Goal: Task Accomplishment & Management: Complete application form

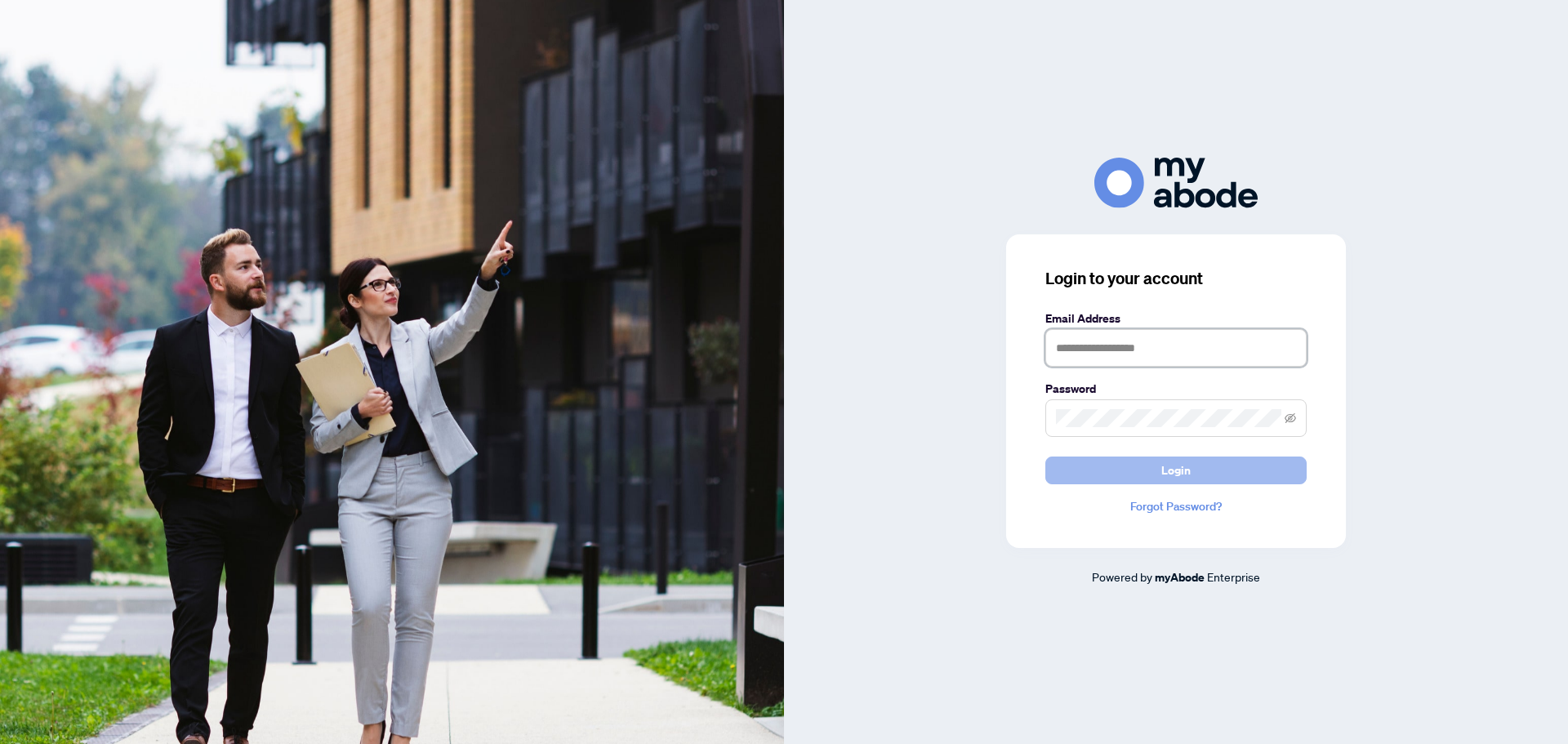
type input "**********"
click at [1189, 471] on span "Login" at bounding box center [1176, 470] width 29 height 26
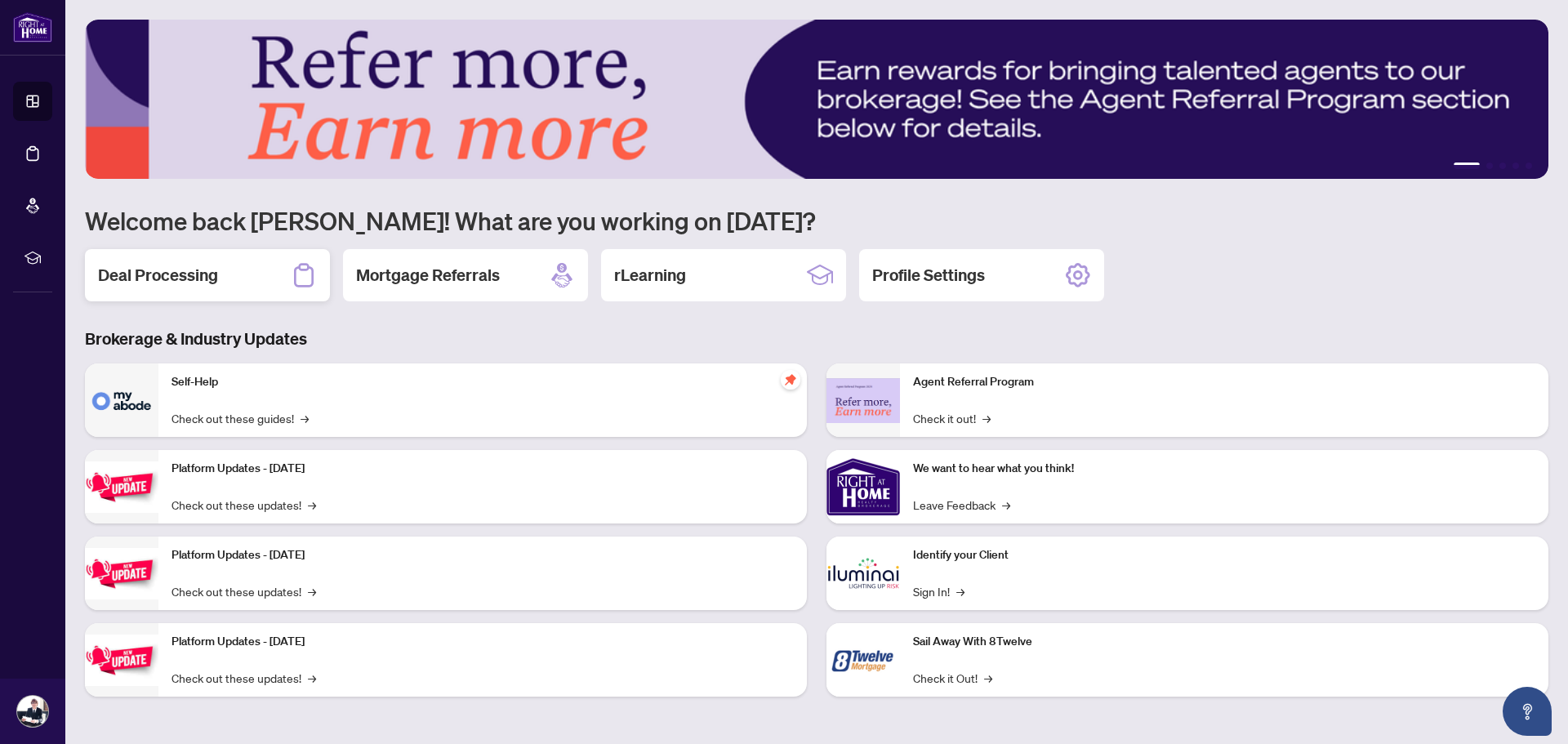
click at [239, 285] on div "Deal Processing" at bounding box center [207, 275] width 245 height 53
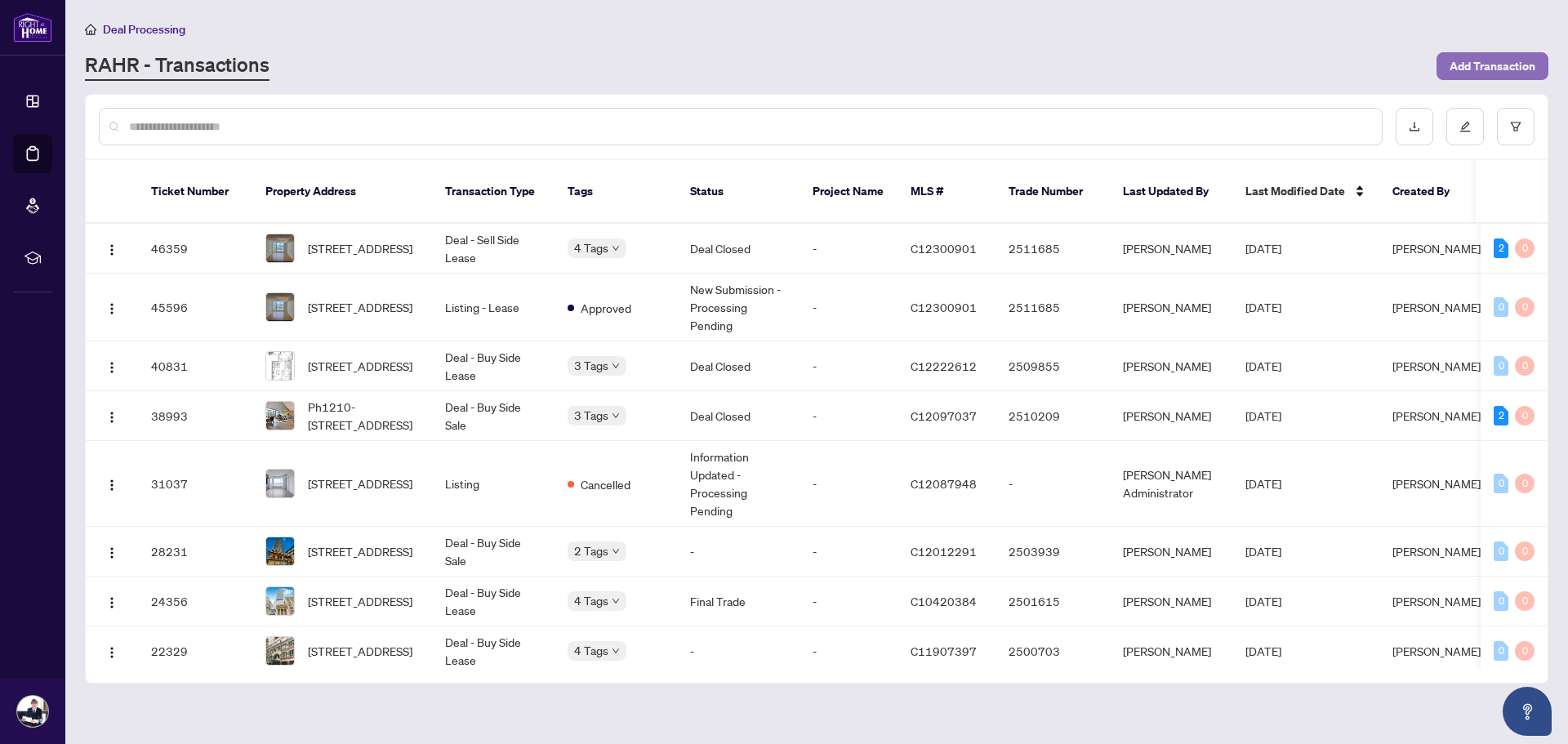
click at [1456, 64] on span "Add Transaction" at bounding box center [1493, 66] width 86 height 26
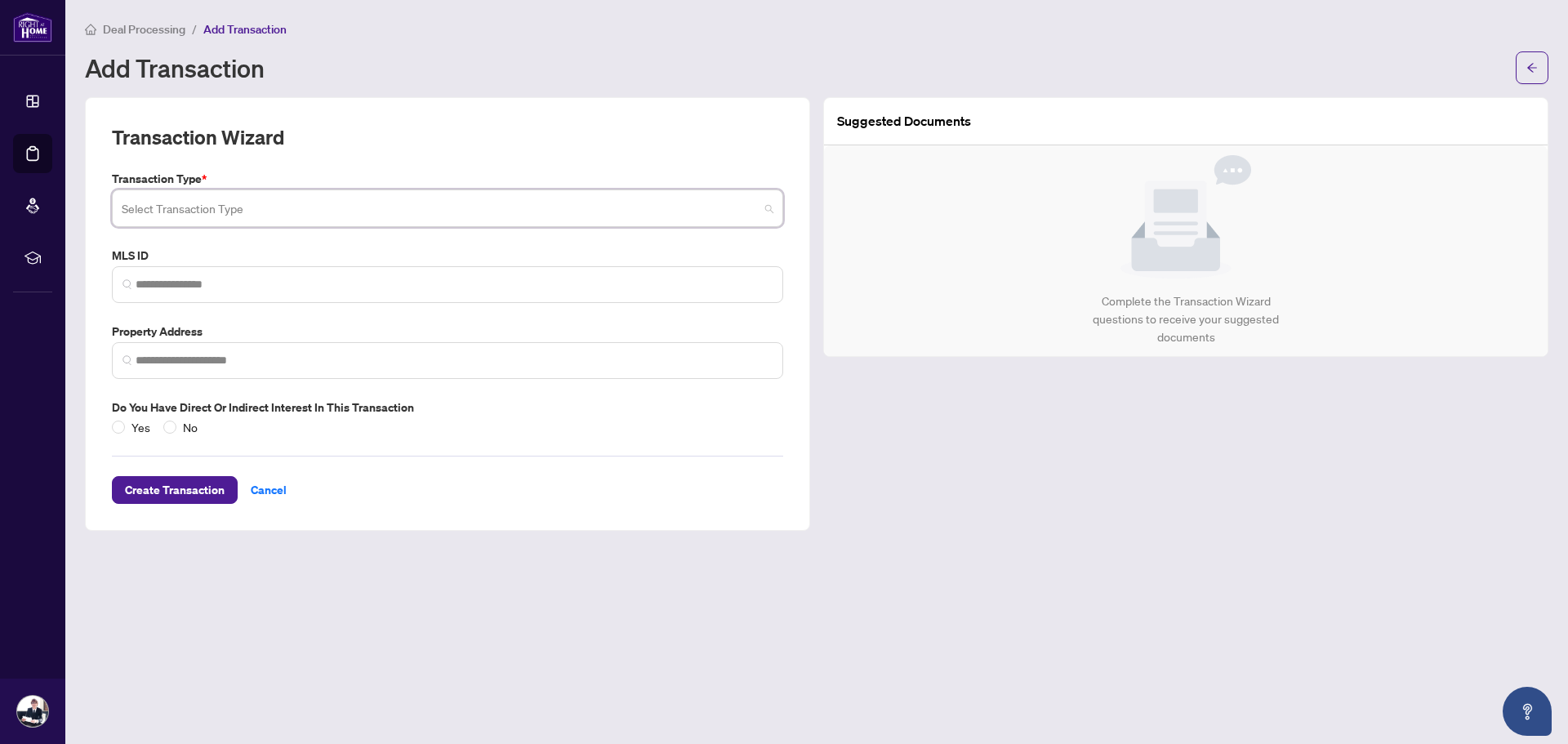
click at [283, 211] on input "search" at bounding box center [440, 211] width 637 height 36
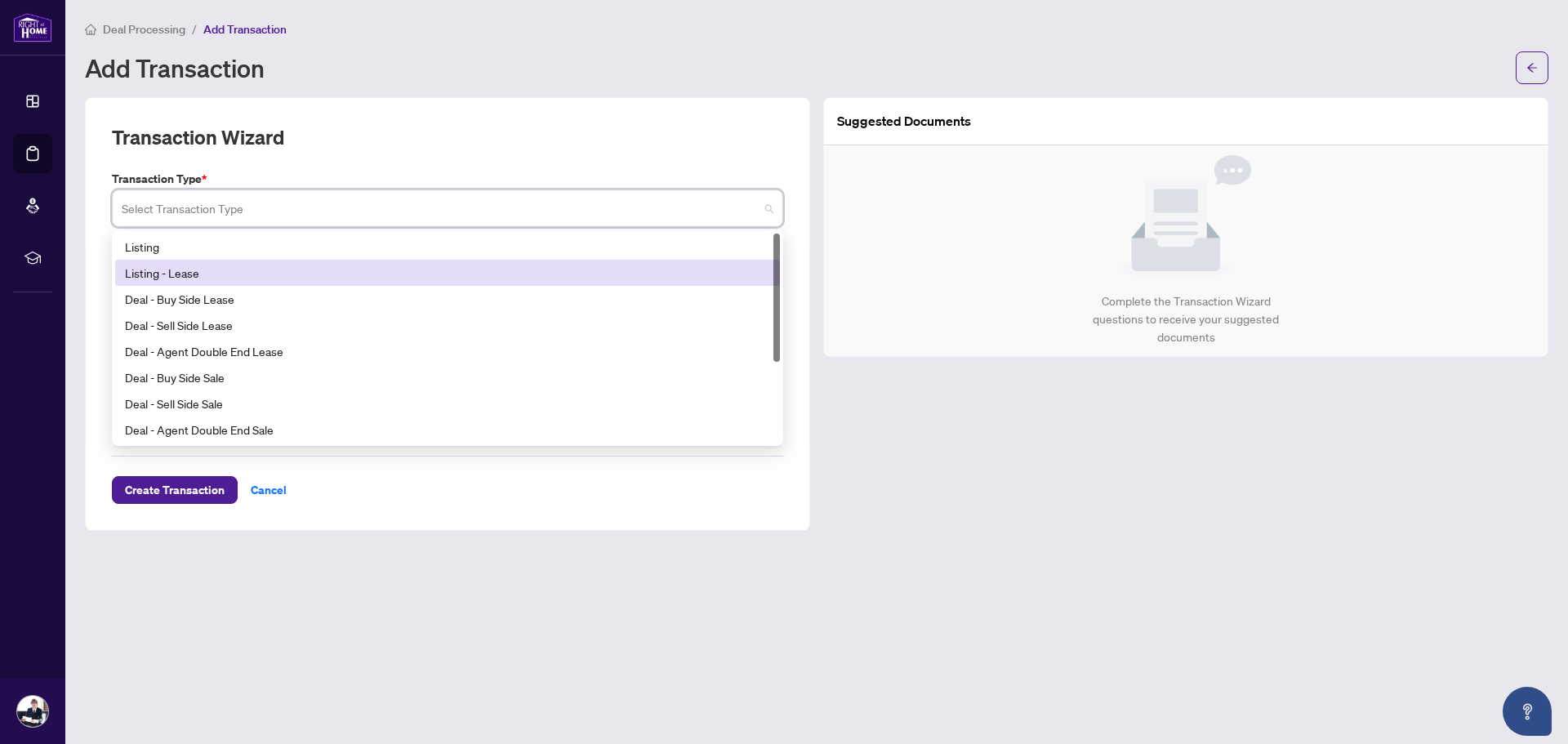
click at [272, 278] on div "Listing - Lease" at bounding box center [448, 273] width 645 height 18
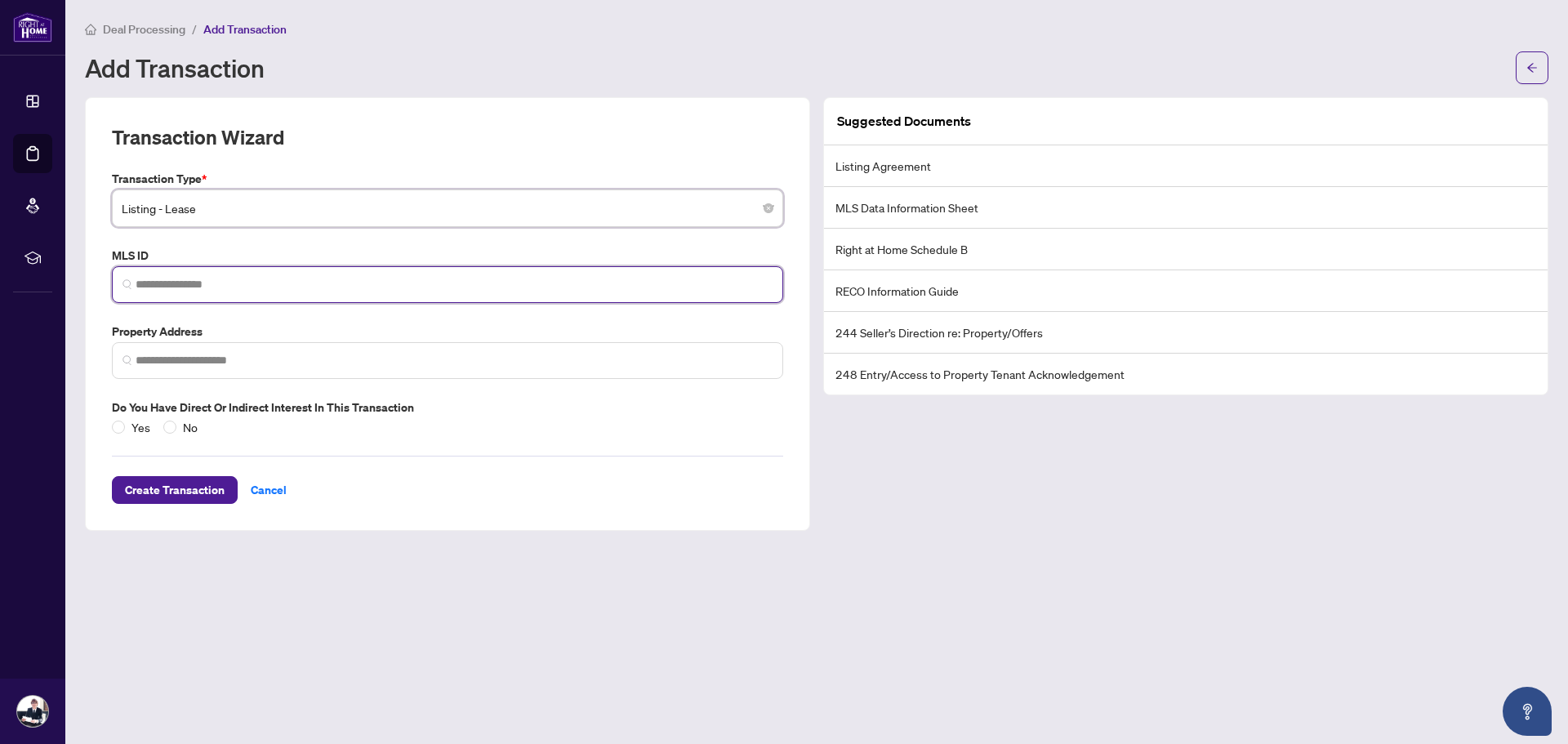
click at [281, 290] on input "search" at bounding box center [454, 284] width 637 height 18
paste input "**********"
type input "**********"
drag, startPoint x: 340, startPoint y: 285, endPoint x: 119, endPoint y: 283, distance: 221.0
click at [120, 283] on span "**********" at bounding box center [447, 285] width 671 height 37
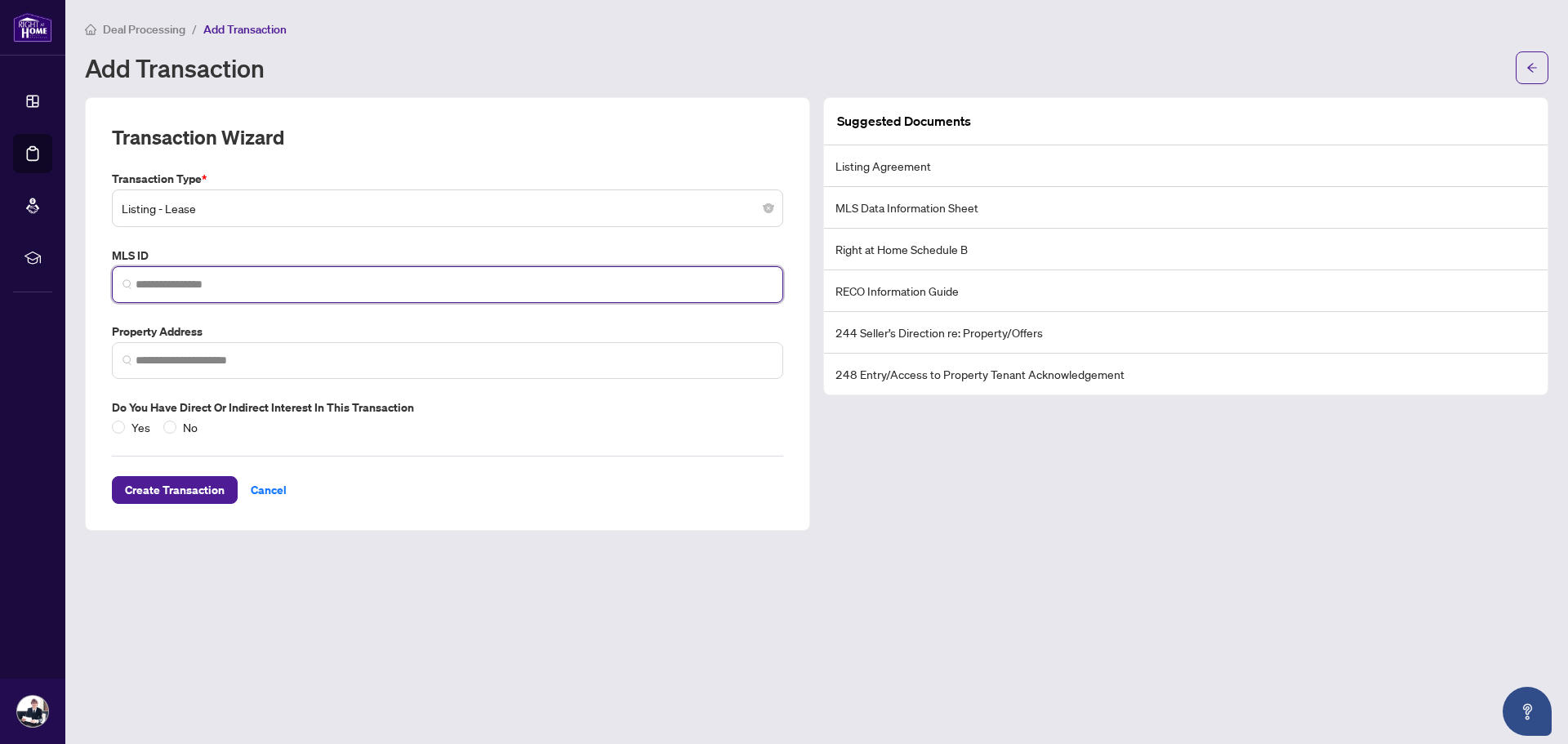
click at [256, 276] on input "search" at bounding box center [454, 284] width 637 height 18
paste input "*********"
click at [236, 285] on input "*********" at bounding box center [454, 284] width 637 height 18
type input "******"
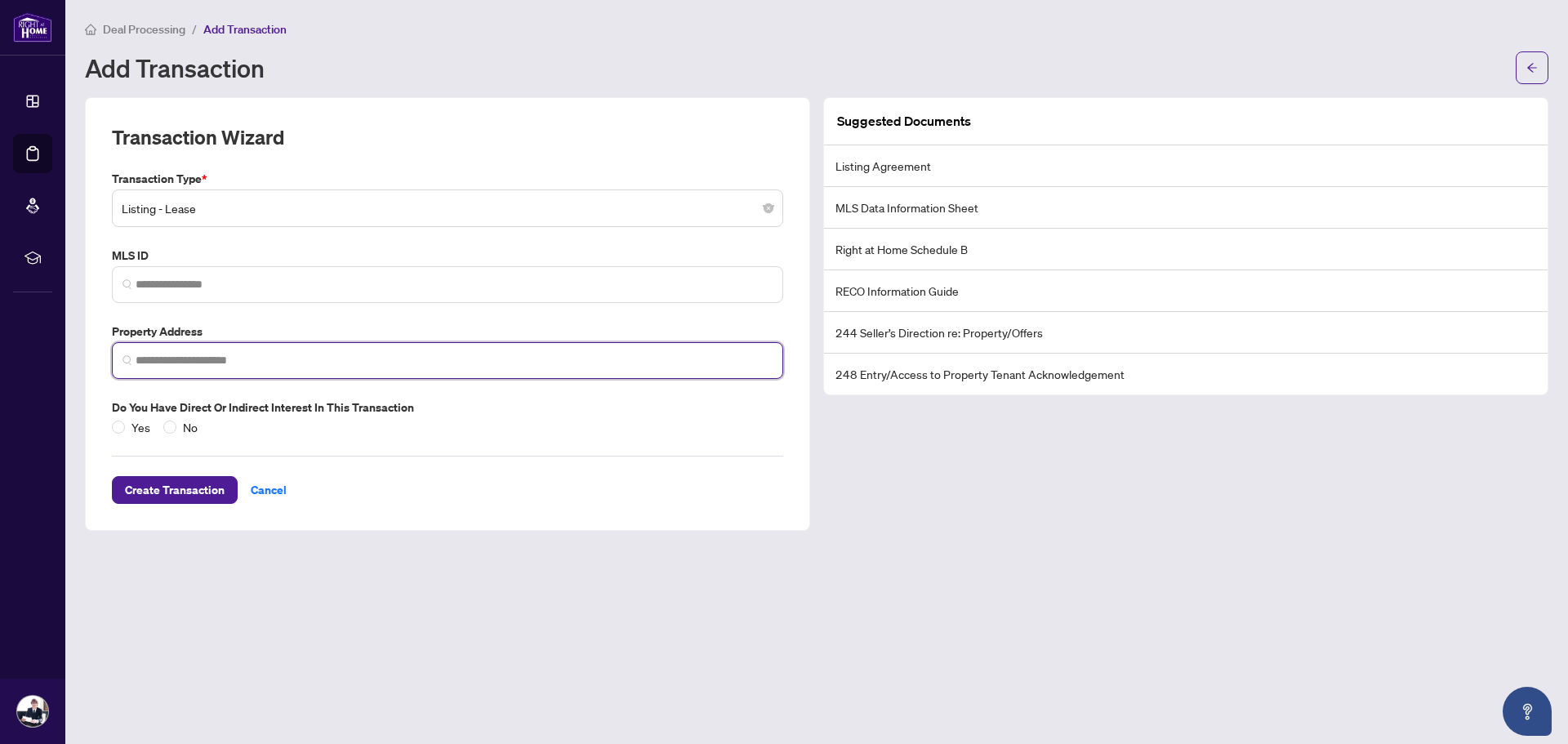
click at [294, 353] on input "search" at bounding box center [454, 360] width 637 height 18
type input "**********"
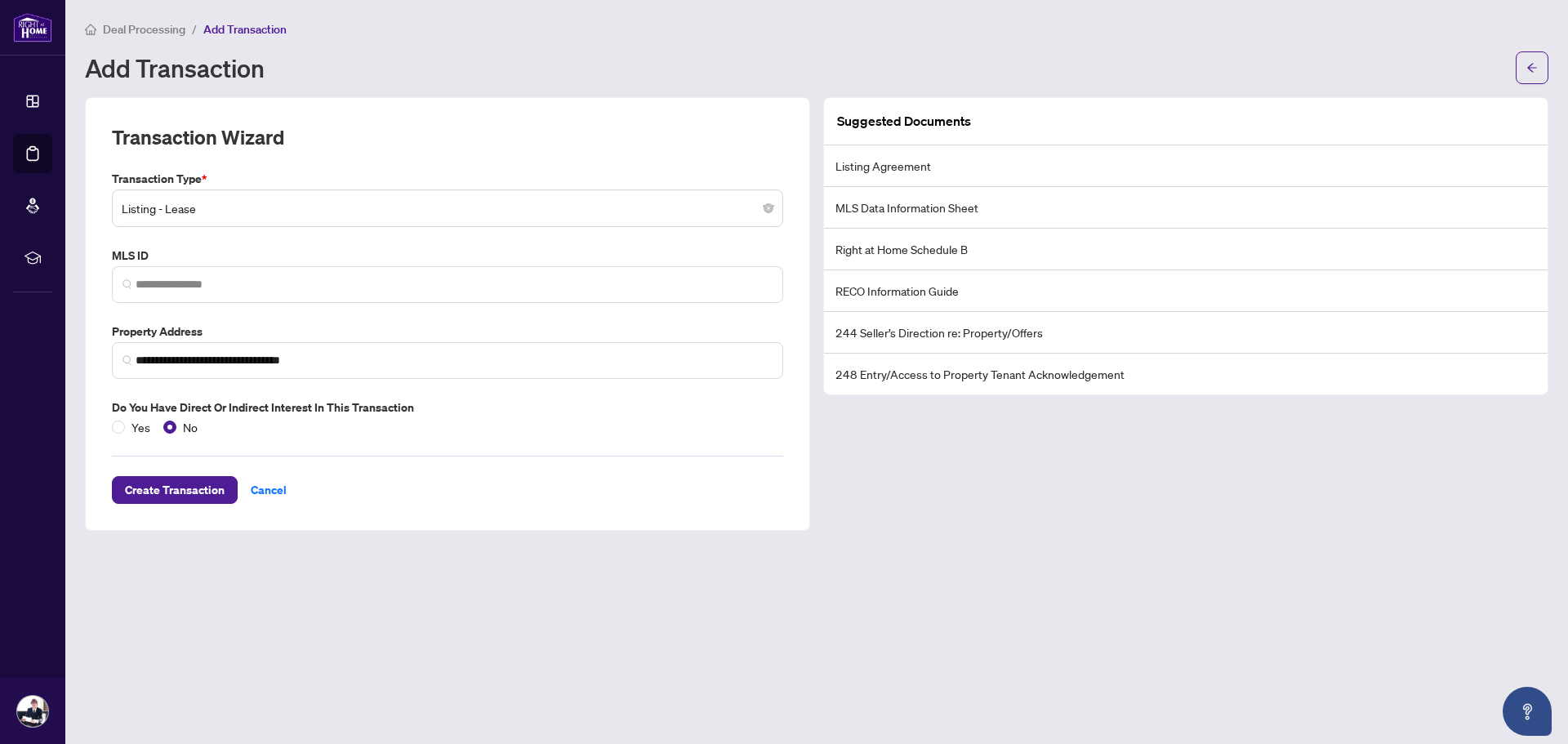
click at [967, 171] on li "Listing Agreement" at bounding box center [1186, 166] width 724 height 42
click at [171, 487] on span "Create Transaction" at bounding box center [175, 490] width 99 height 26
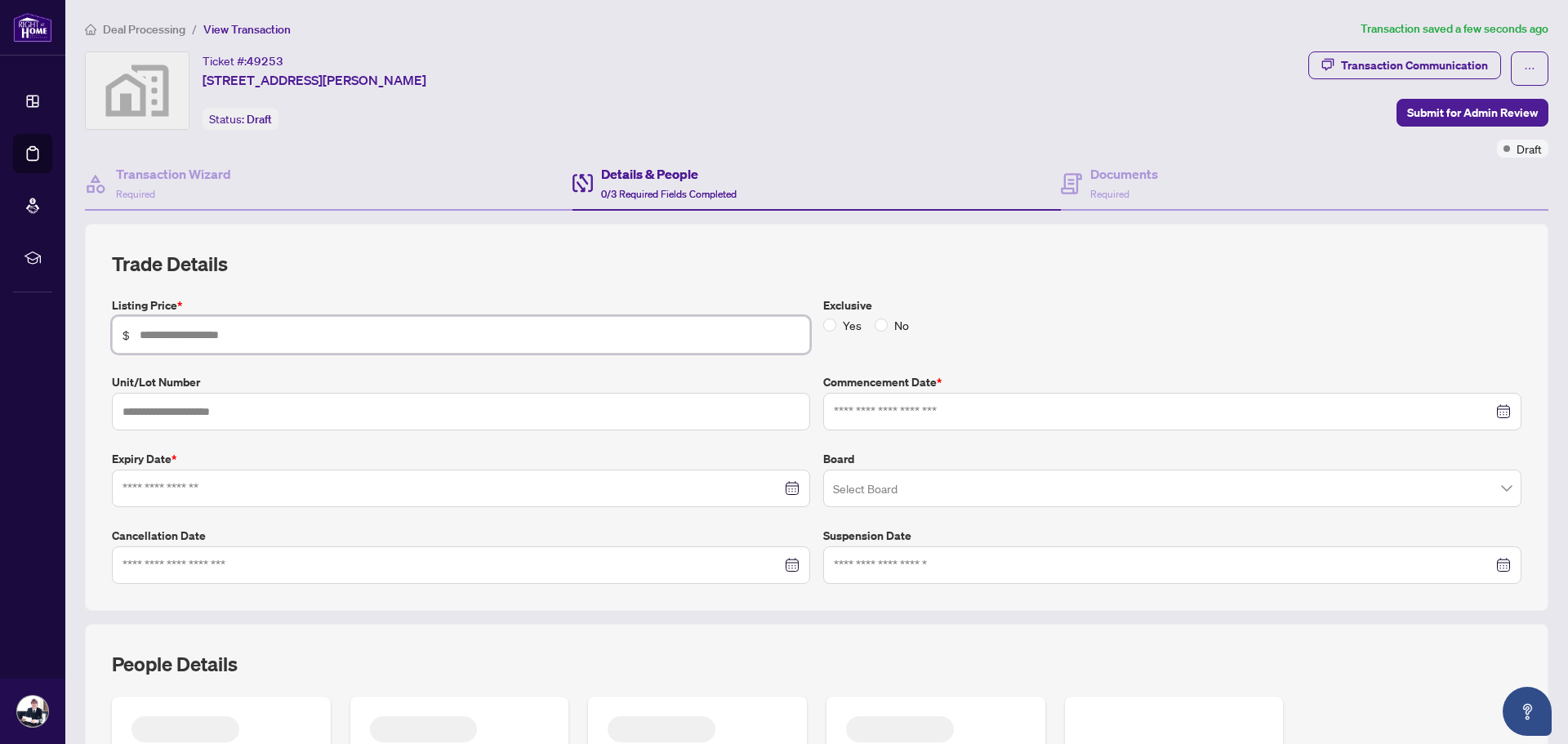
click at [307, 337] on input "text" at bounding box center [470, 334] width 660 height 18
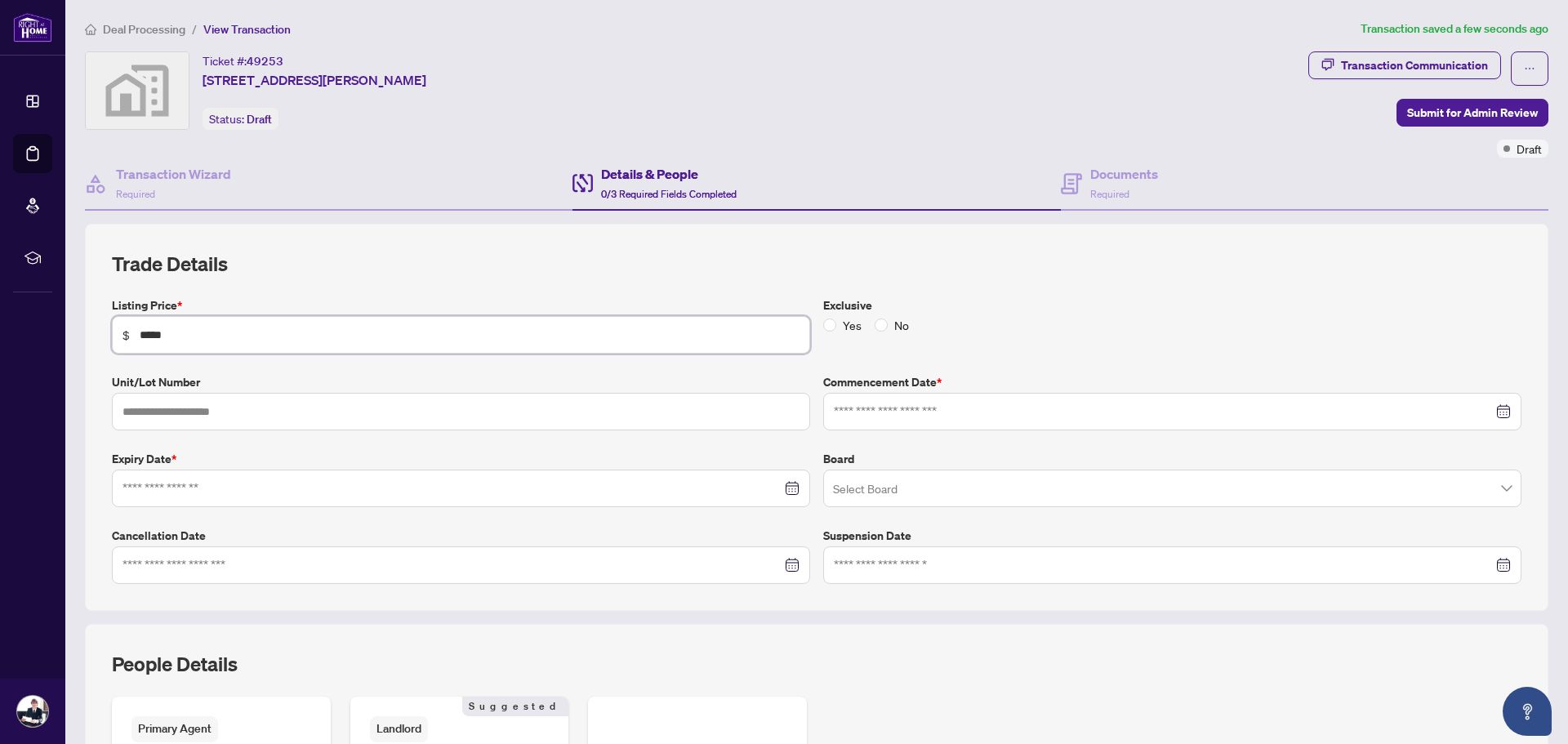
type input "*****"
click at [305, 415] on input "text" at bounding box center [461, 411] width 699 height 38
type input "****"
drag, startPoint x: 930, startPoint y: 432, endPoint x: 948, endPoint y: 418, distance: 22.8
click at [934, 431] on div "Listing Price * $ ***** Exclusive Yes No Unit/Lot Number **** Commencement Date…" at bounding box center [817, 441] width 1423 height 288
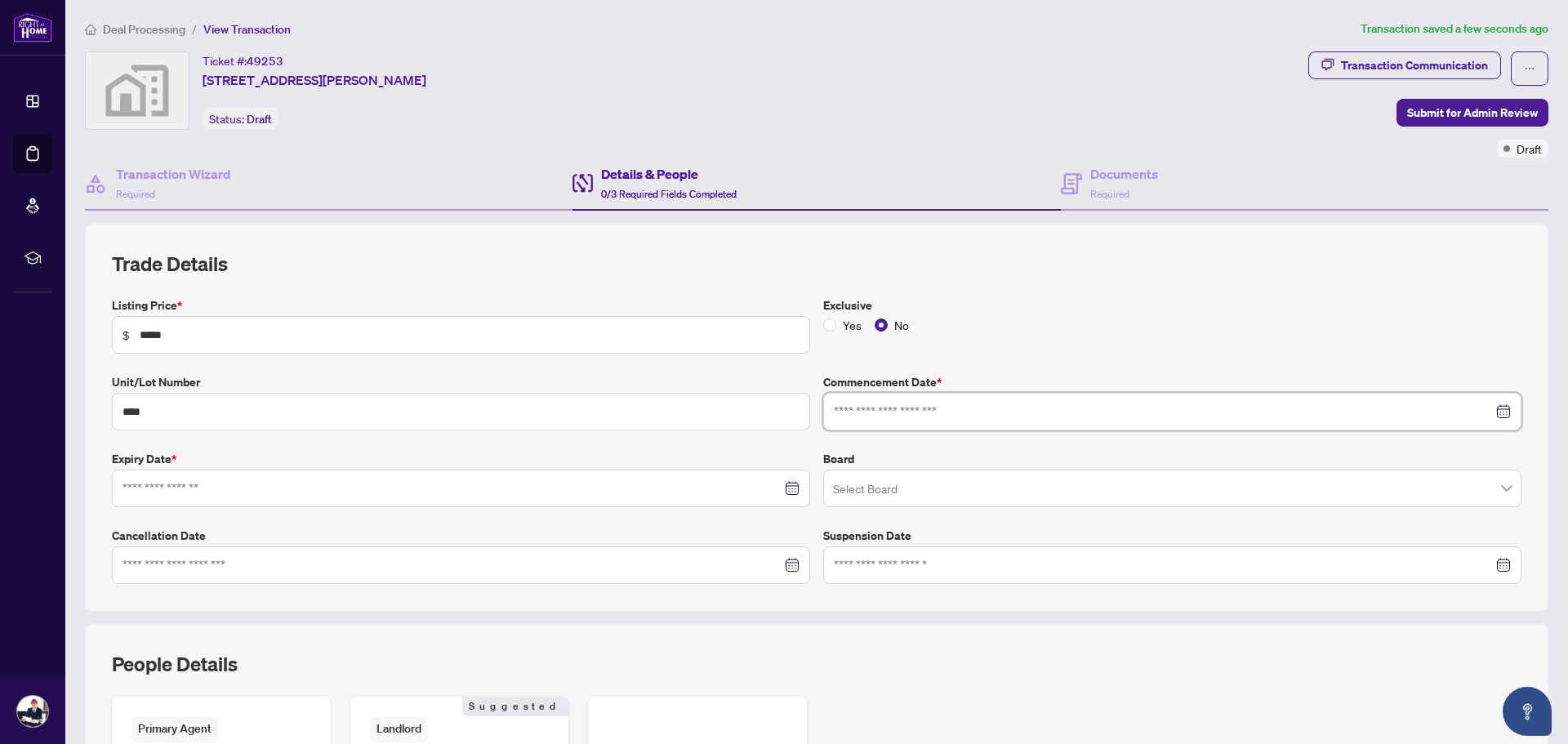
click at [948, 418] on input at bounding box center [1163, 411] width 659 height 18
type input "**********"
click at [906, 604] on div "19" at bounding box center [911, 605] width 19 height 19
click at [395, 492] on input at bounding box center [452, 488] width 659 height 18
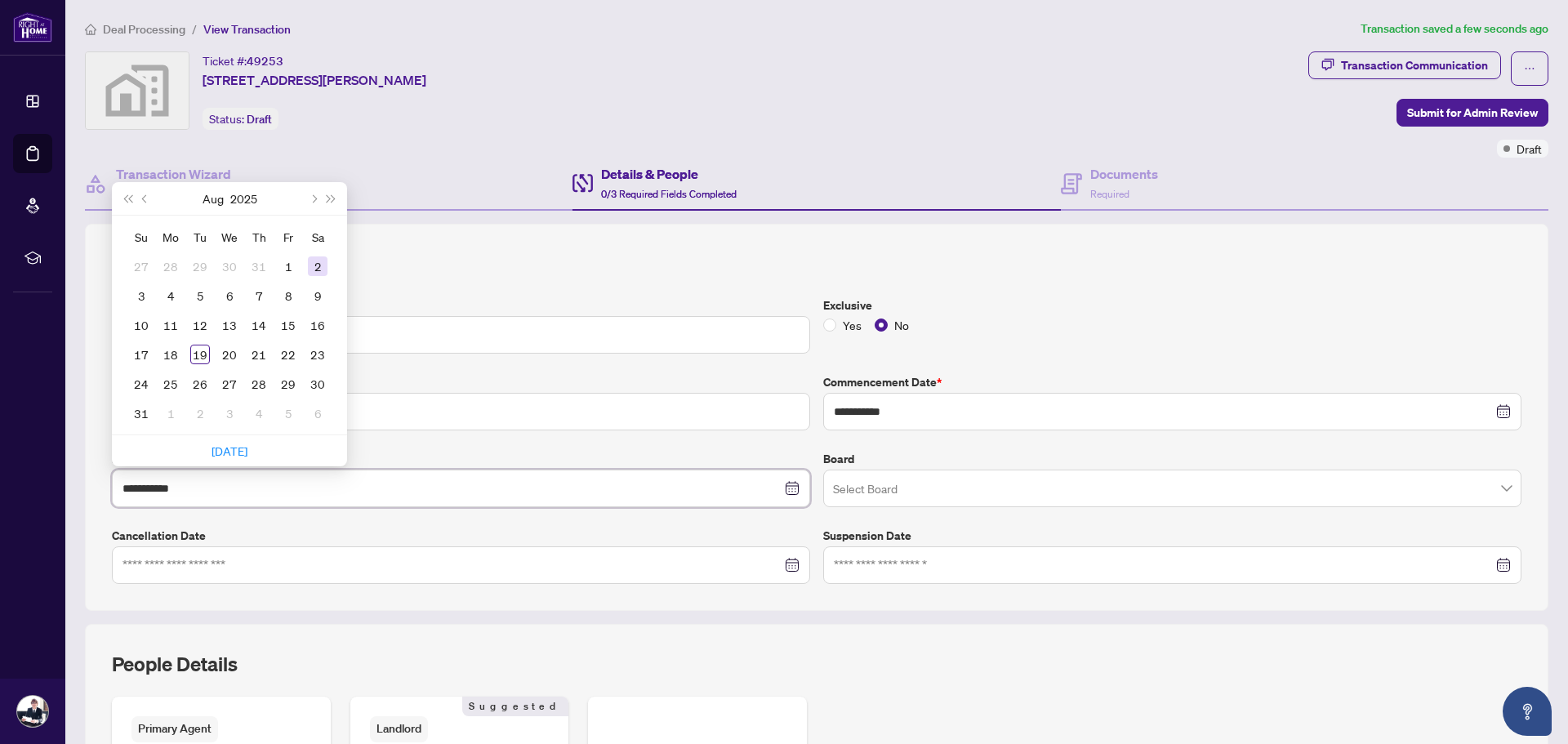
type input "**********"
click at [318, 200] on button "Next month (PageDown)" at bounding box center [313, 198] width 18 height 33
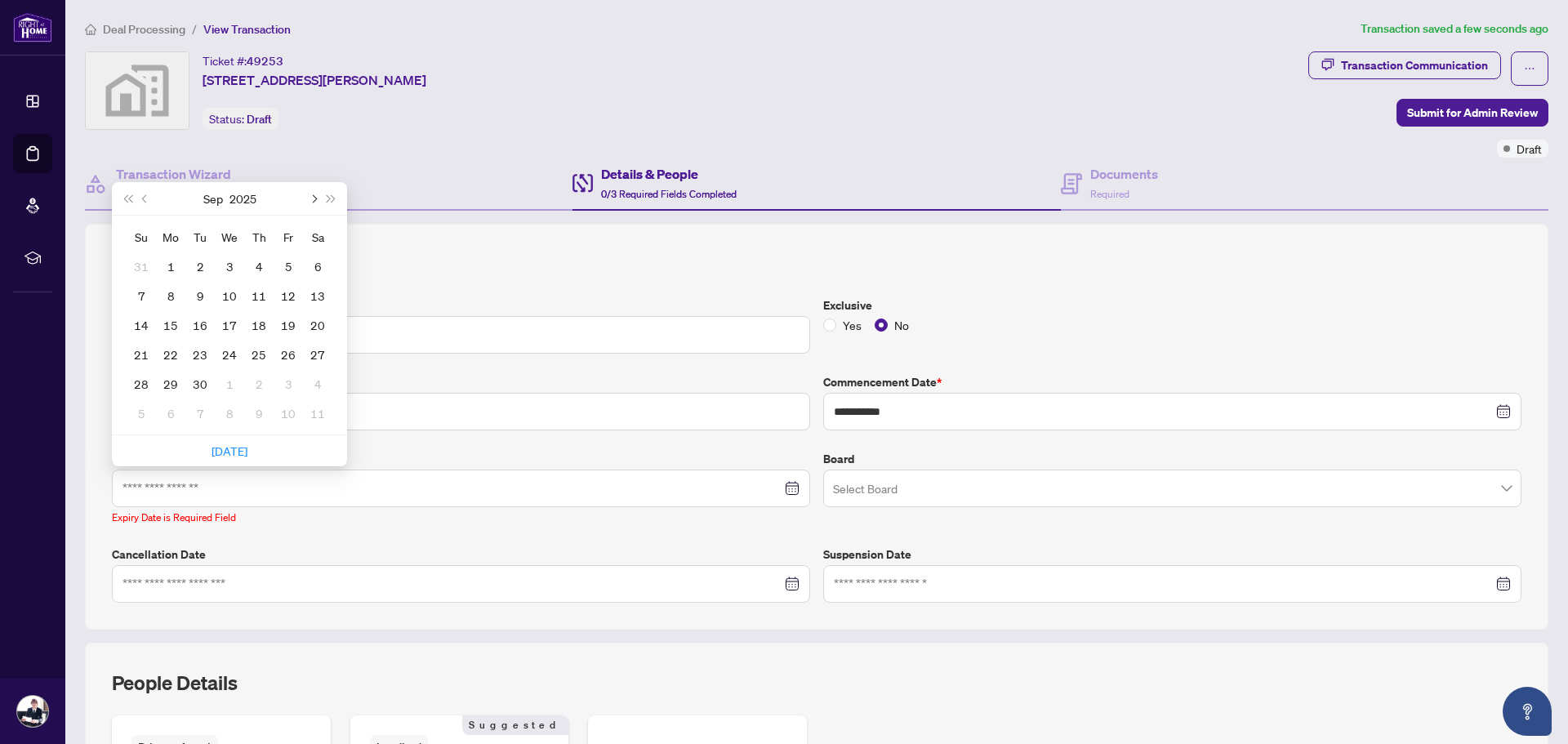
click at [318, 200] on button "Next month (PageDown)" at bounding box center [313, 198] width 18 height 33
click at [312, 198] on span "Next month (PageDown)" at bounding box center [313, 199] width 8 height 8
type input "**********"
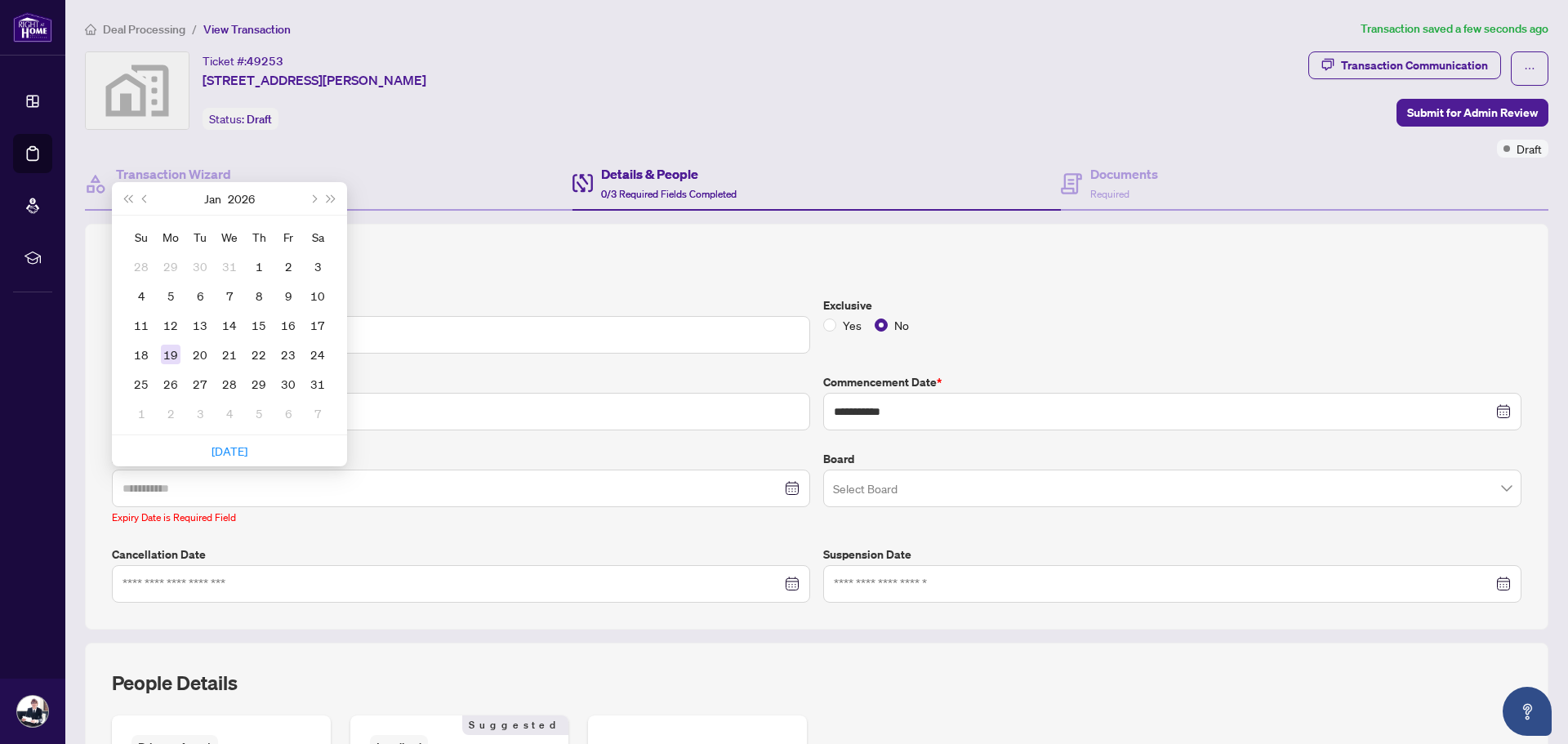
click at [166, 349] on div "19" at bounding box center [171, 354] width 19 height 19
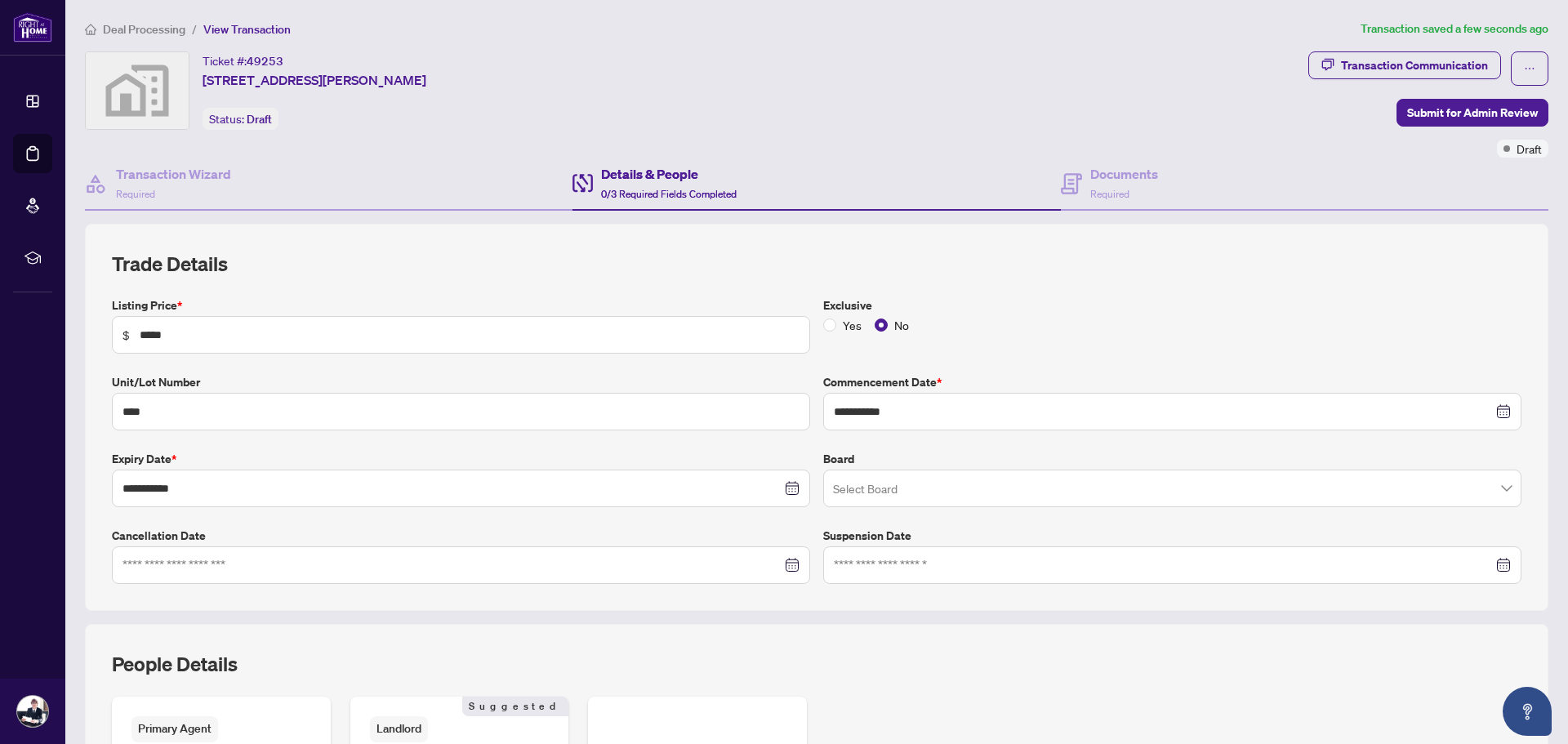
click at [924, 495] on input "search" at bounding box center [1165, 491] width 664 height 36
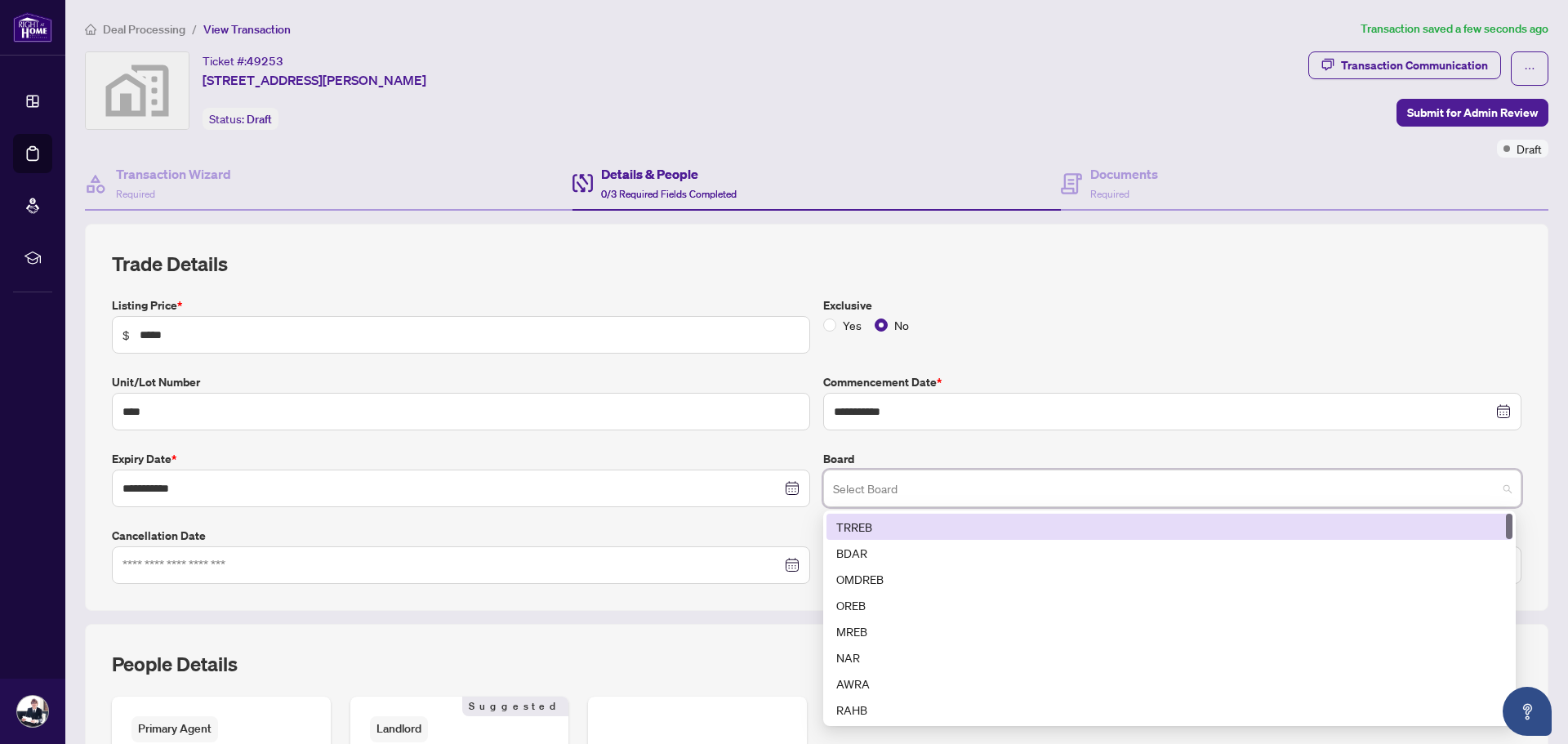
click at [914, 528] on div "TRREB" at bounding box center [1169, 527] width 666 height 18
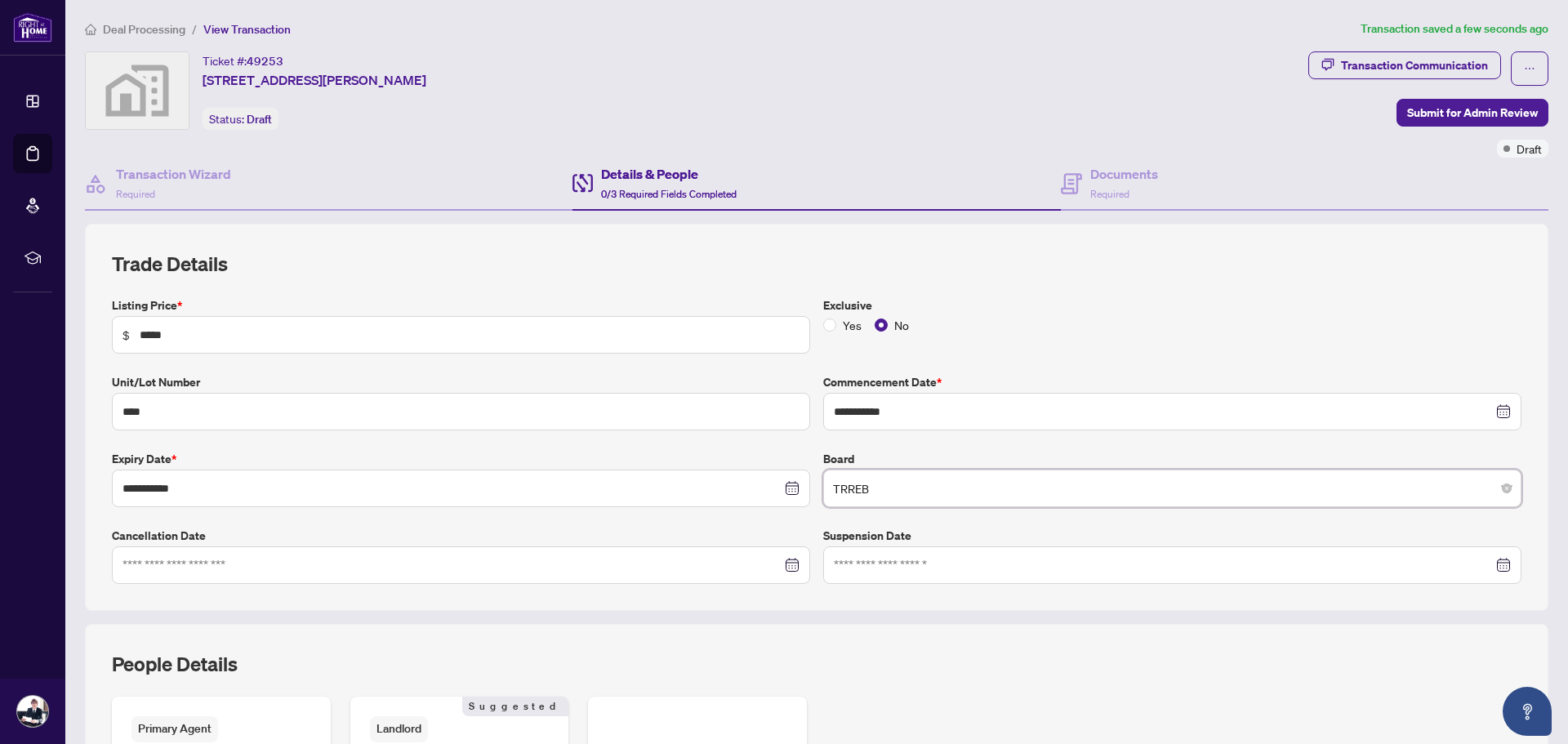
drag, startPoint x: 379, startPoint y: 534, endPoint x: 374, endPoint y: 566, distance: 32.4
click at [377, 536] on label "Cancellation Date" at bounding box center [461, 535] width 699 height 18
click at [374, 566] on input at bounding box center [452, 564] width 659 height 18
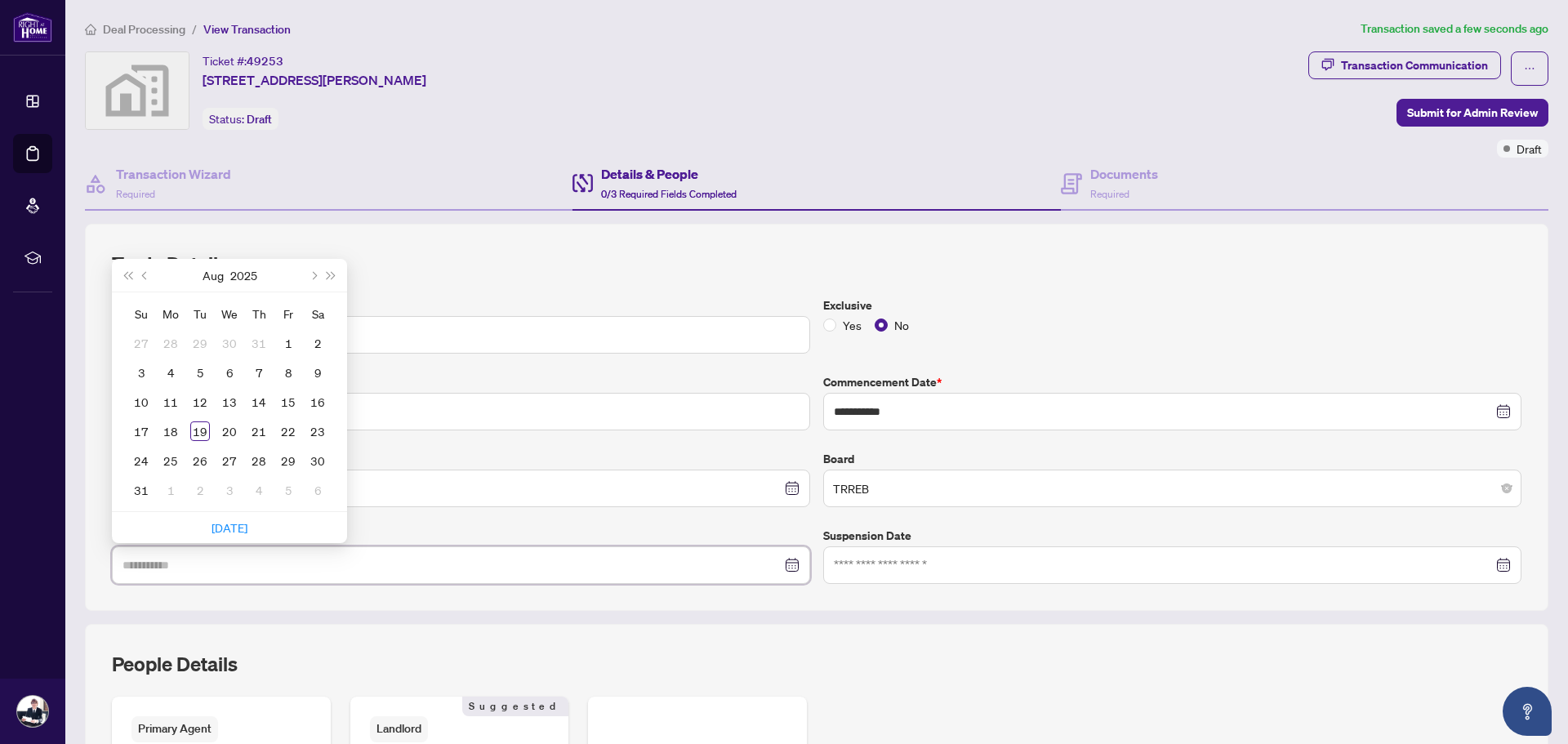
type input "**********"
click at [661, 542] on label "Cancellation Date" at bounding box center [461, 535] width 699 height 18
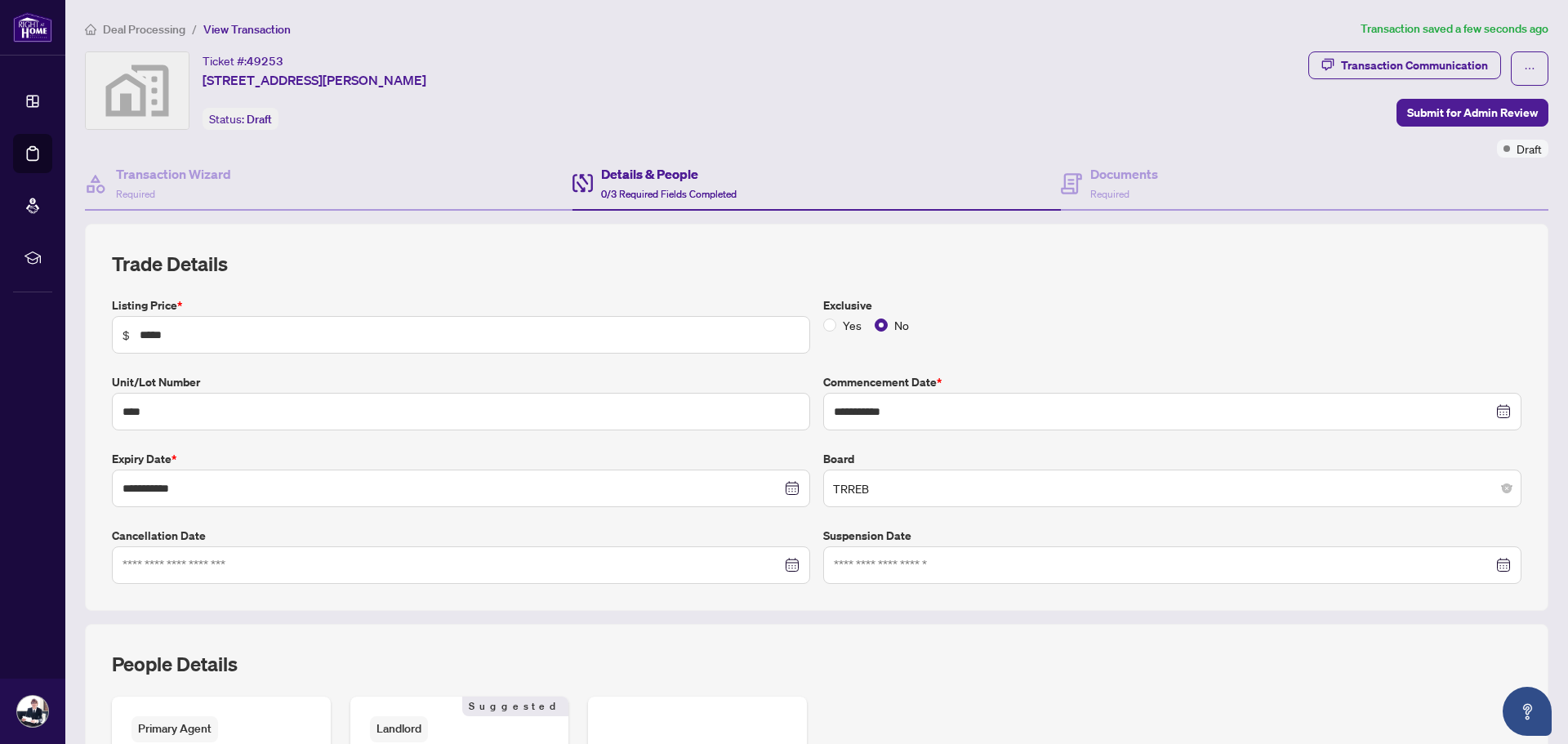
scroll to position [321, 0]
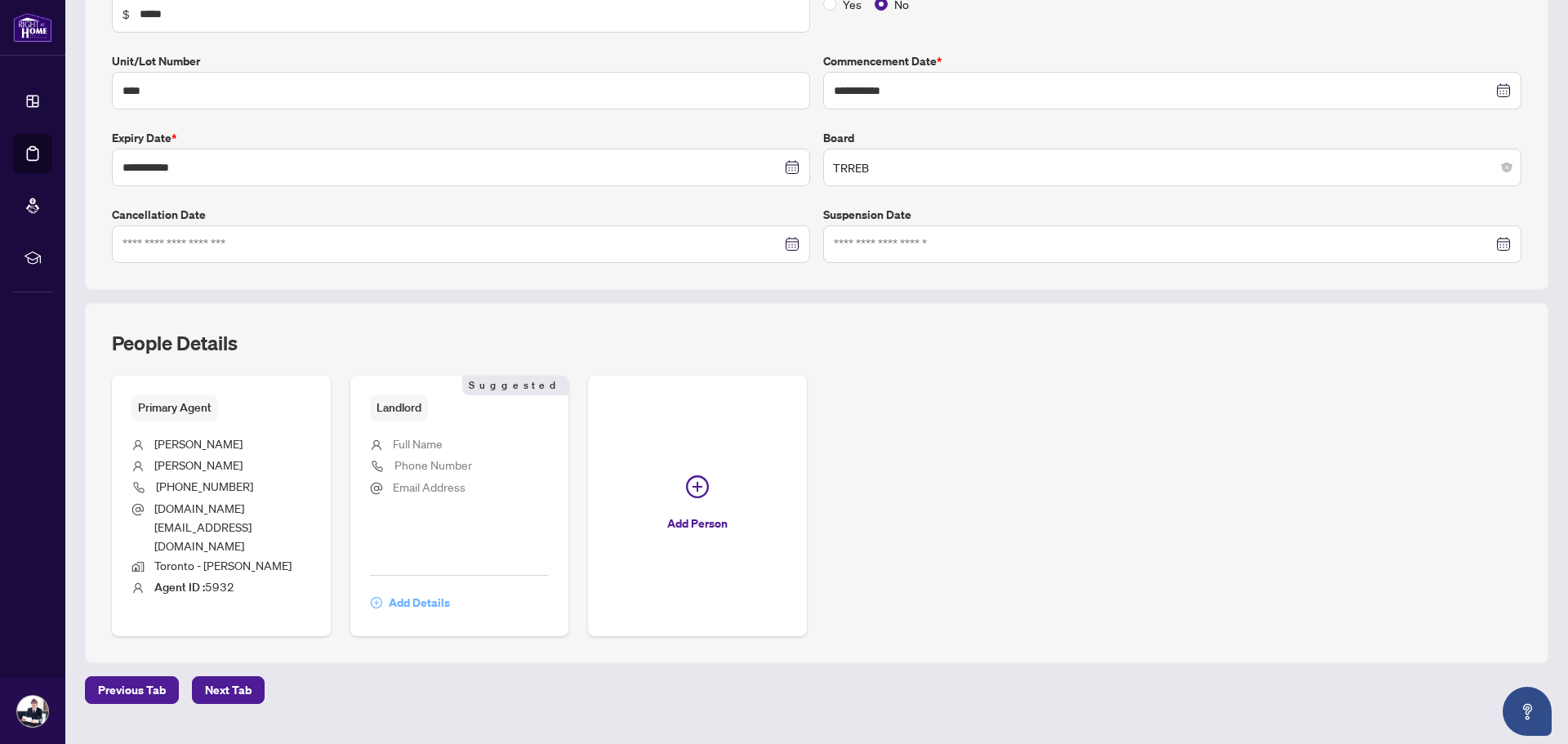
click at [413, 590] on span "Add Details" at bounding box center [419, 603] width 61 height 26
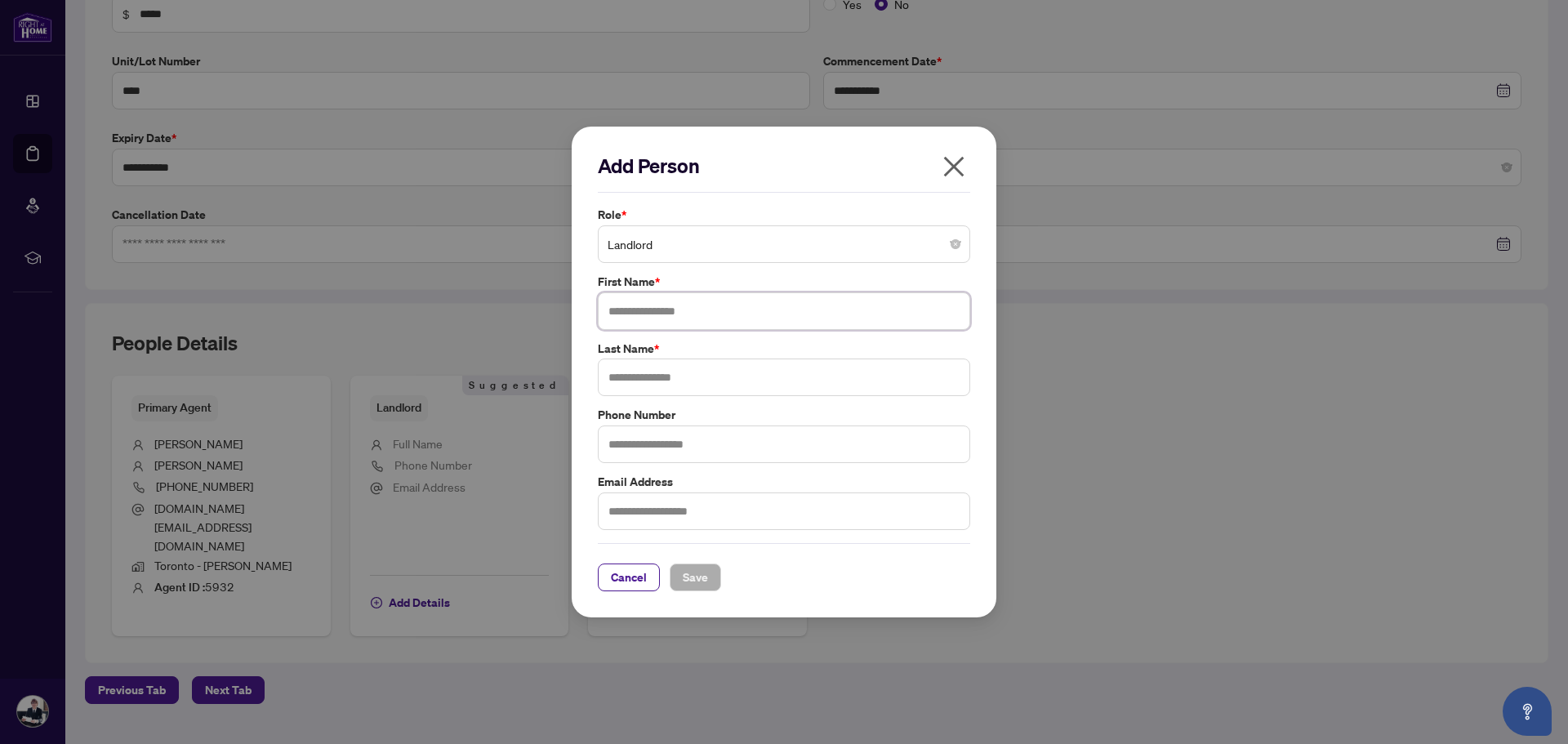
click at [736, 317] on input "text" at bounding box center [784, 311] width 373 height 38
type input "*****"
type input "****"
click at [707, 449] on input "text" at bounding box center [784, 444] width 373 height 38
click at [646, 498] on input "text" at bounding box center [784, 511] width 373 height 38
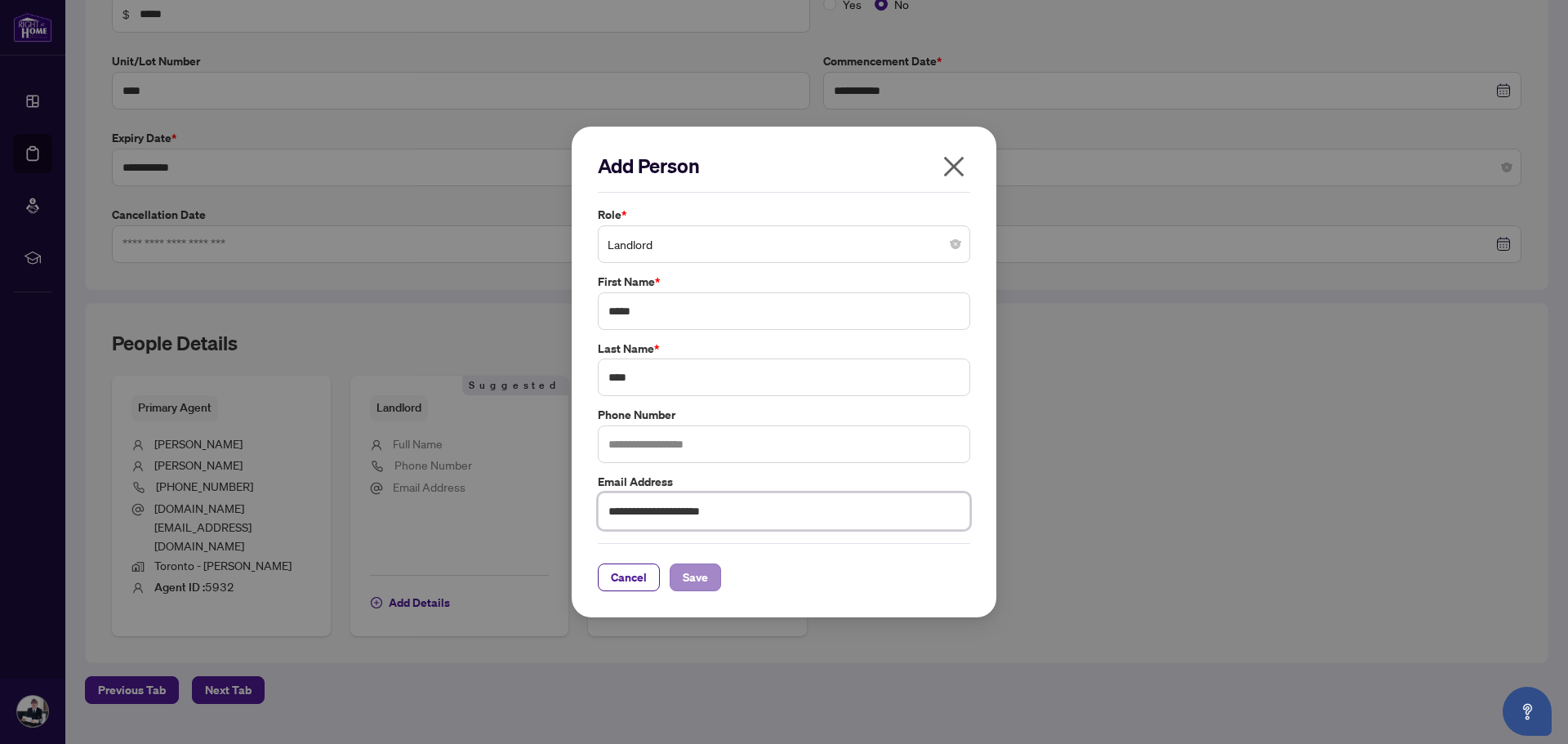
type input "**********"
click at [705, 582] on span "Save" at bounding box center [695, 577] width 25 height 26
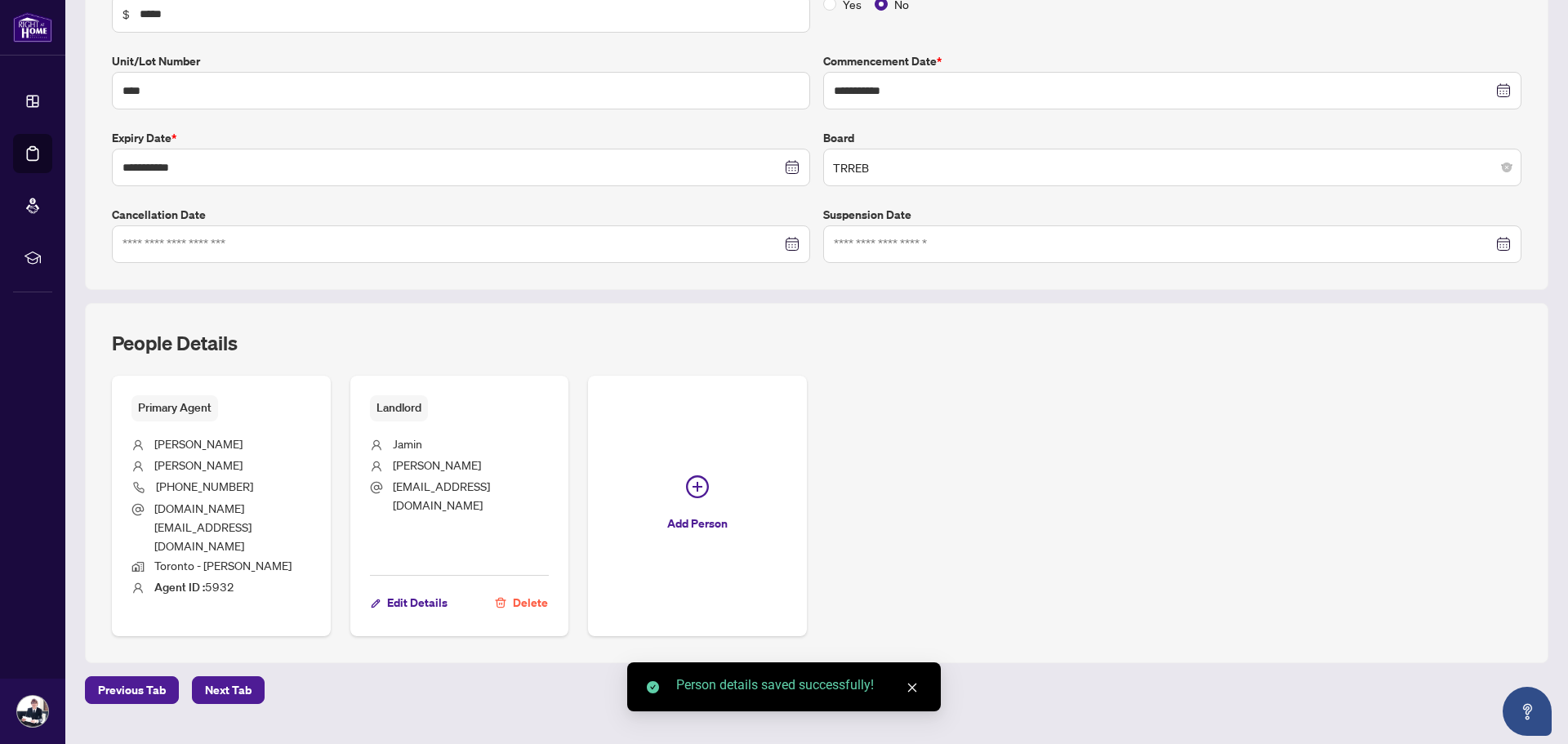
click at [1240, 466] on div "Primary Agent Toby Lau 416-827-6268 toby.condos@gmail.com Toronto - Don Mills A…" at bounding box center [817, 507] width 1410 height 261
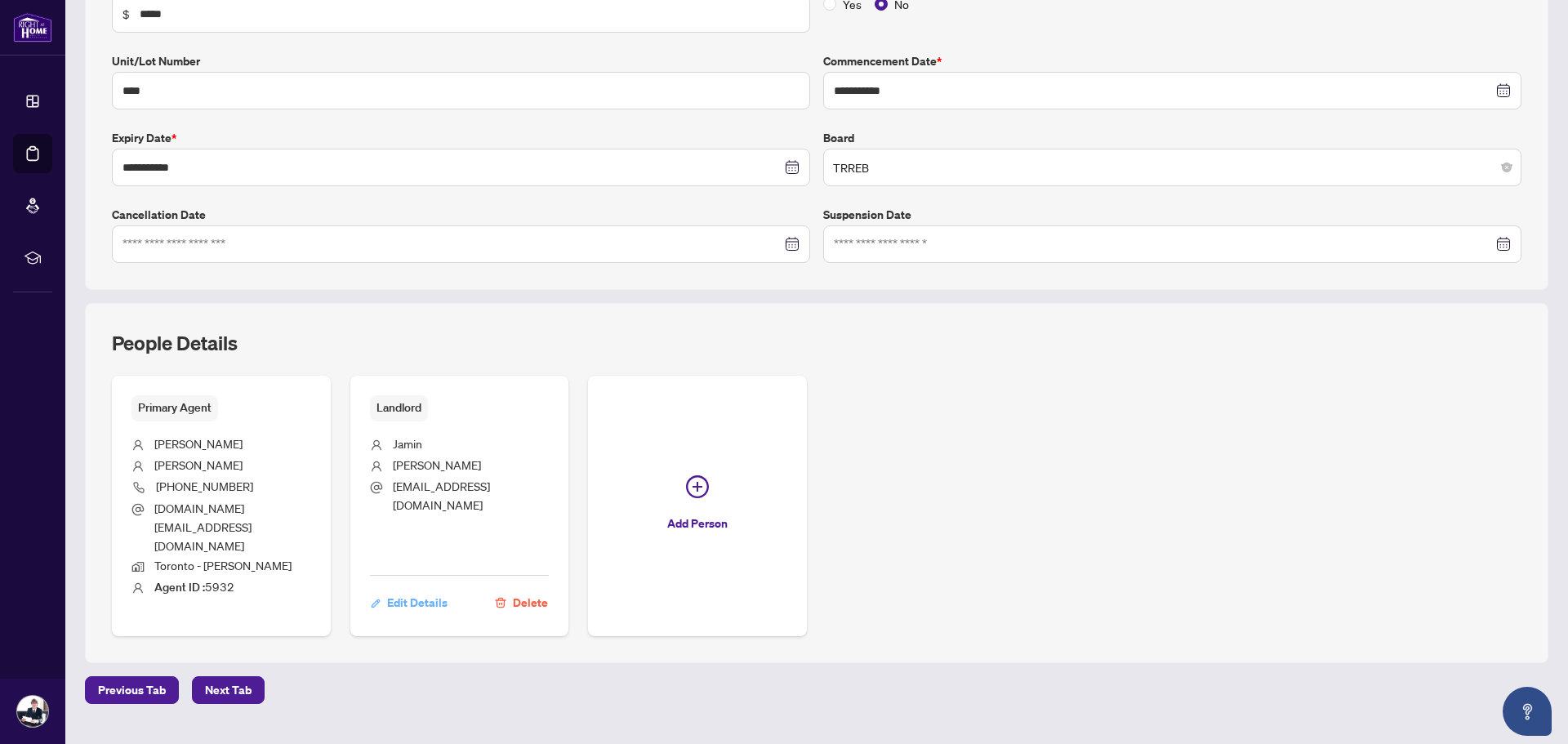
click at [410, 590] on span "Edit Details" at bounding box center [417, 603] width 60 height 26
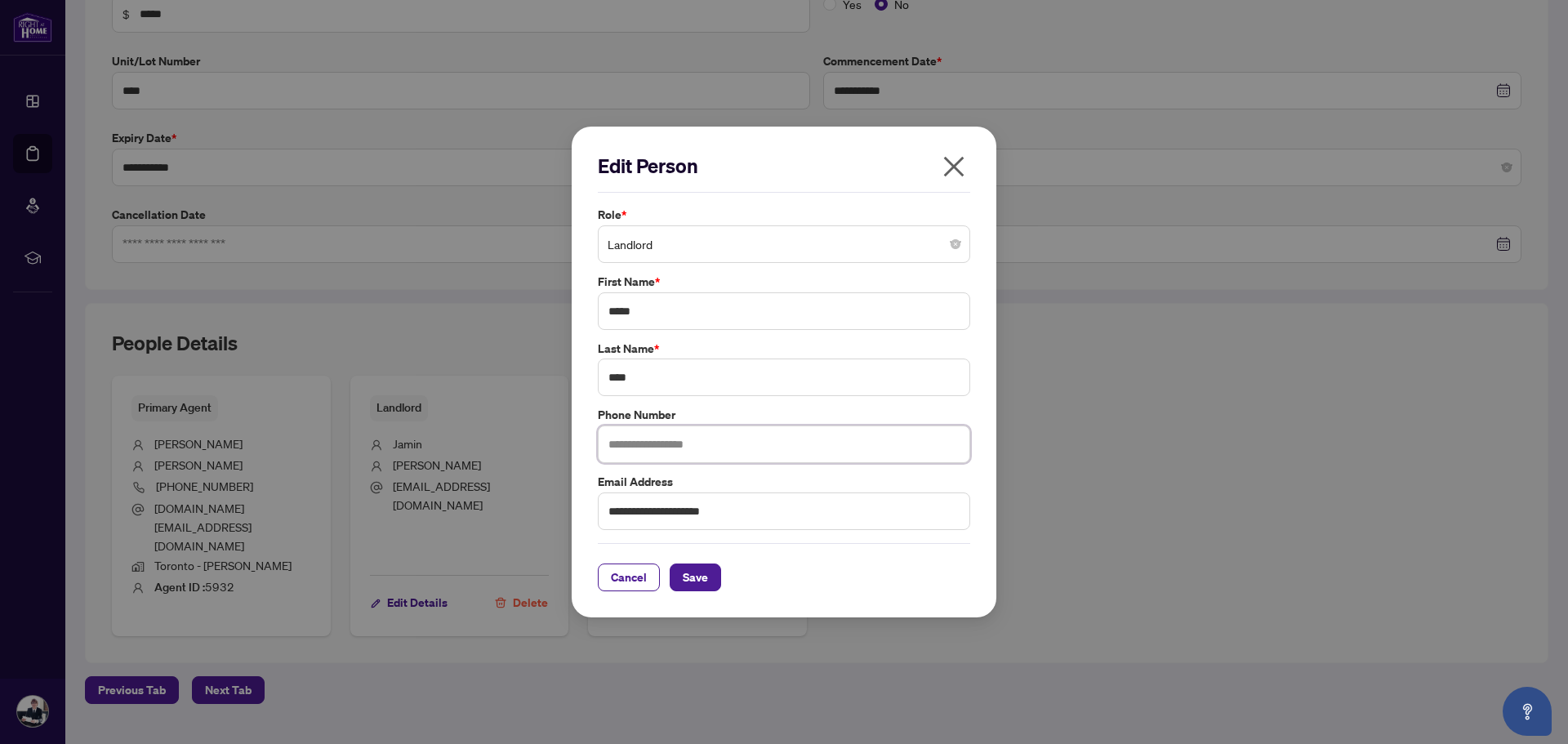
click at [736, 444] on input "text" at bounding box center [784, 444] width 373 height 38
type input "**********"
click at [702, 582] on span "Save" at bounding box center [695, 577] width 25 height 26
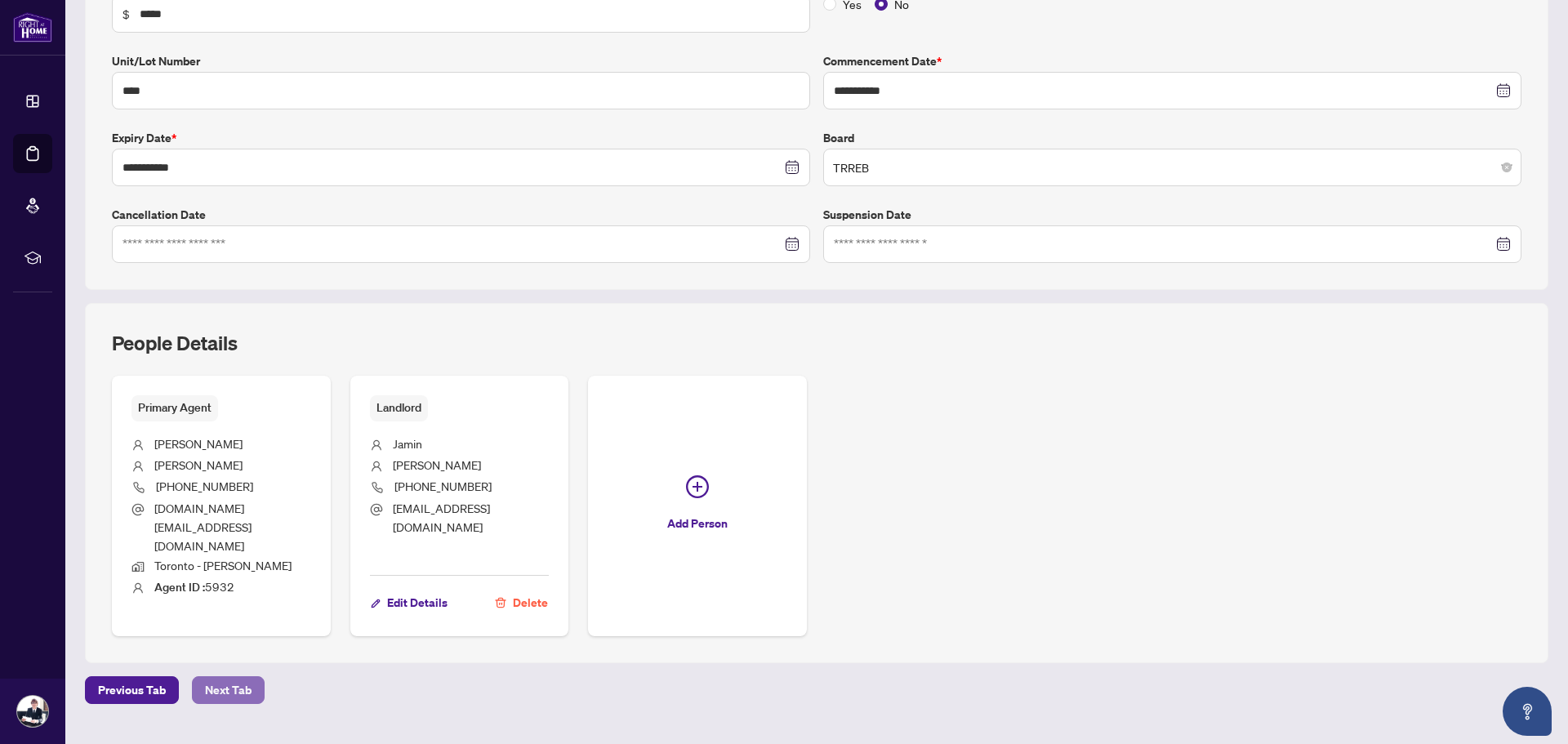
click at [251, 676] on button "Next Tab" at bounding box center [228, 690] width 73 height 28
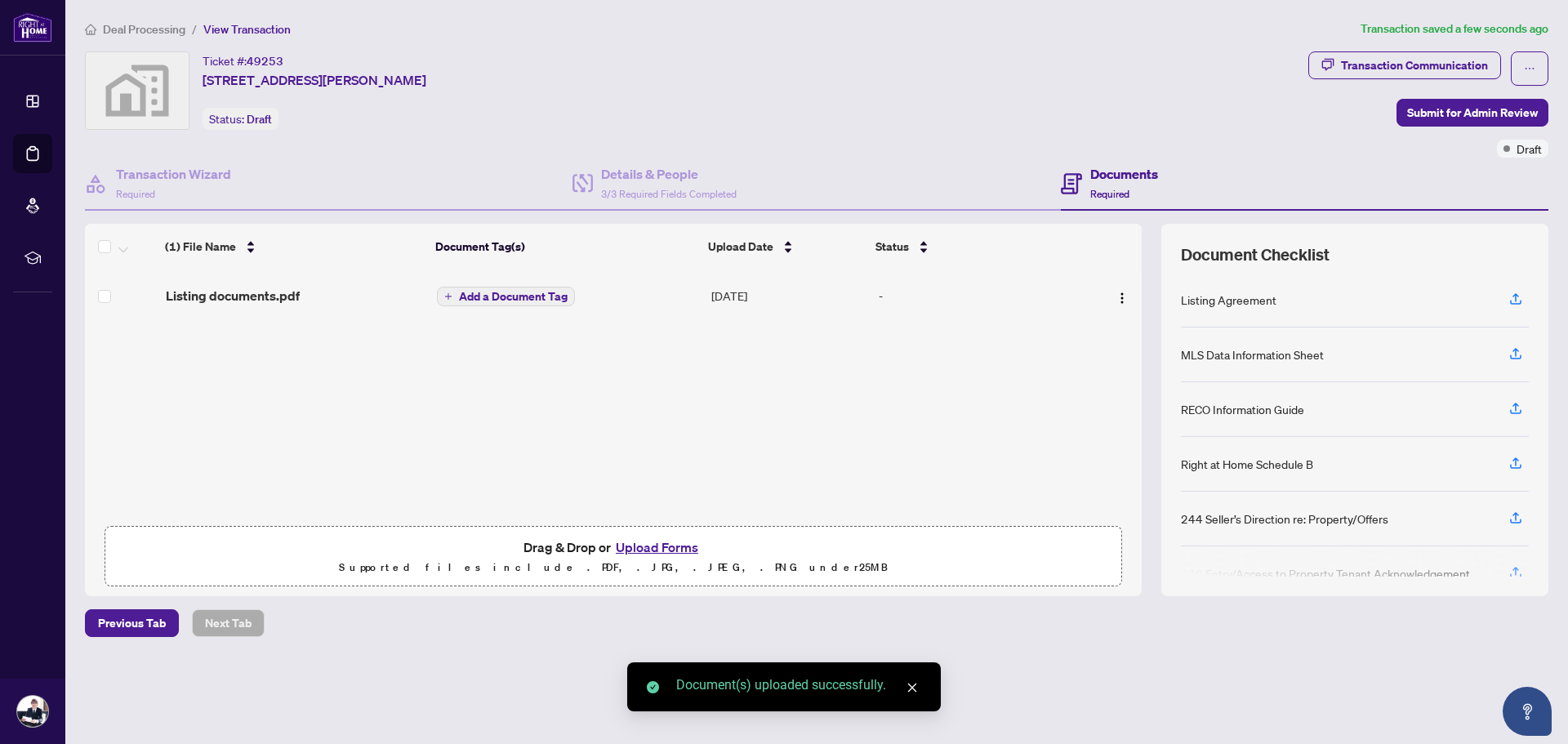
click at [519, 291] on span "Add a Document Tag" at bounding box center [513, 297] width 109 height 12
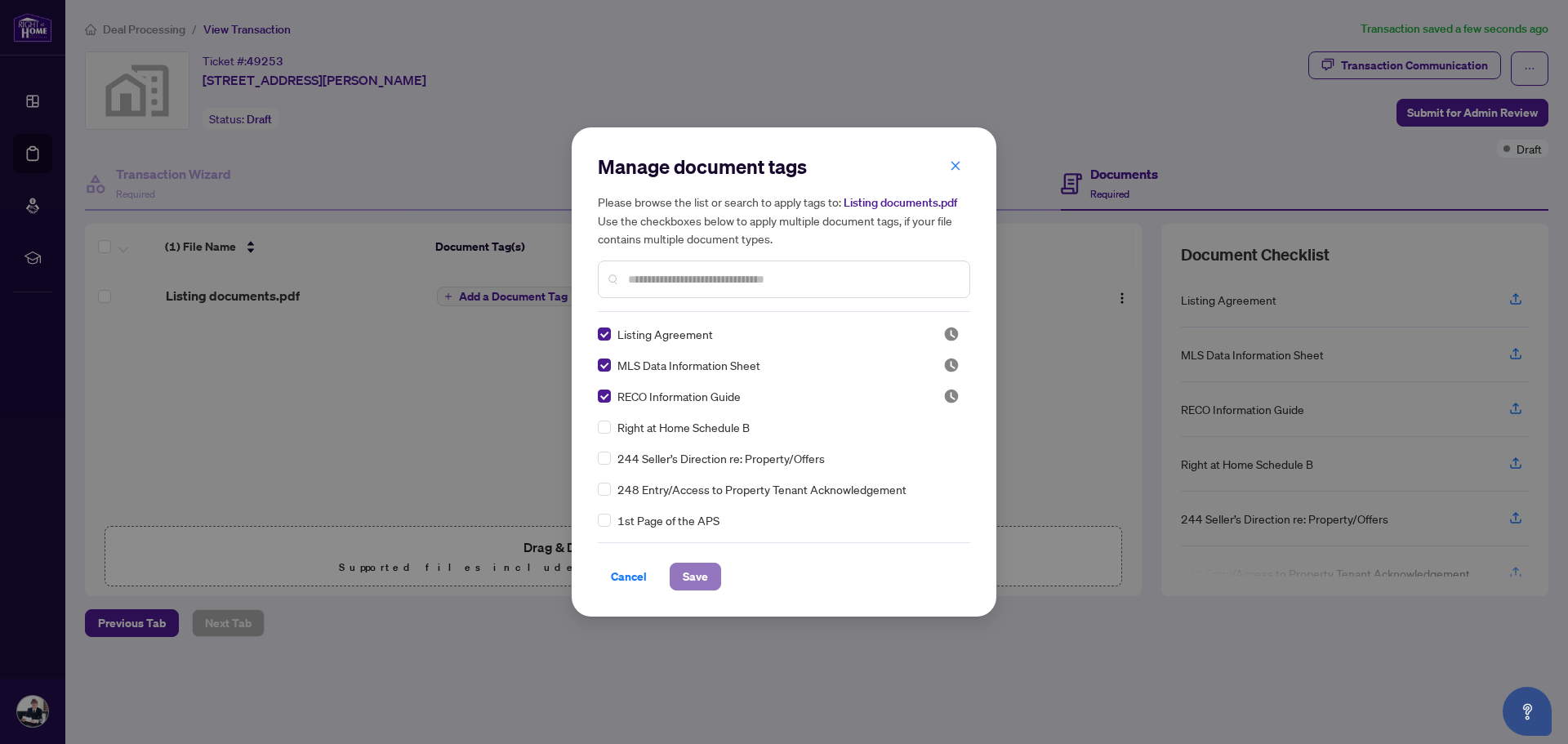
click at [696, 578] on span "Save" at bounding box center [695, 576] width 25 height 26
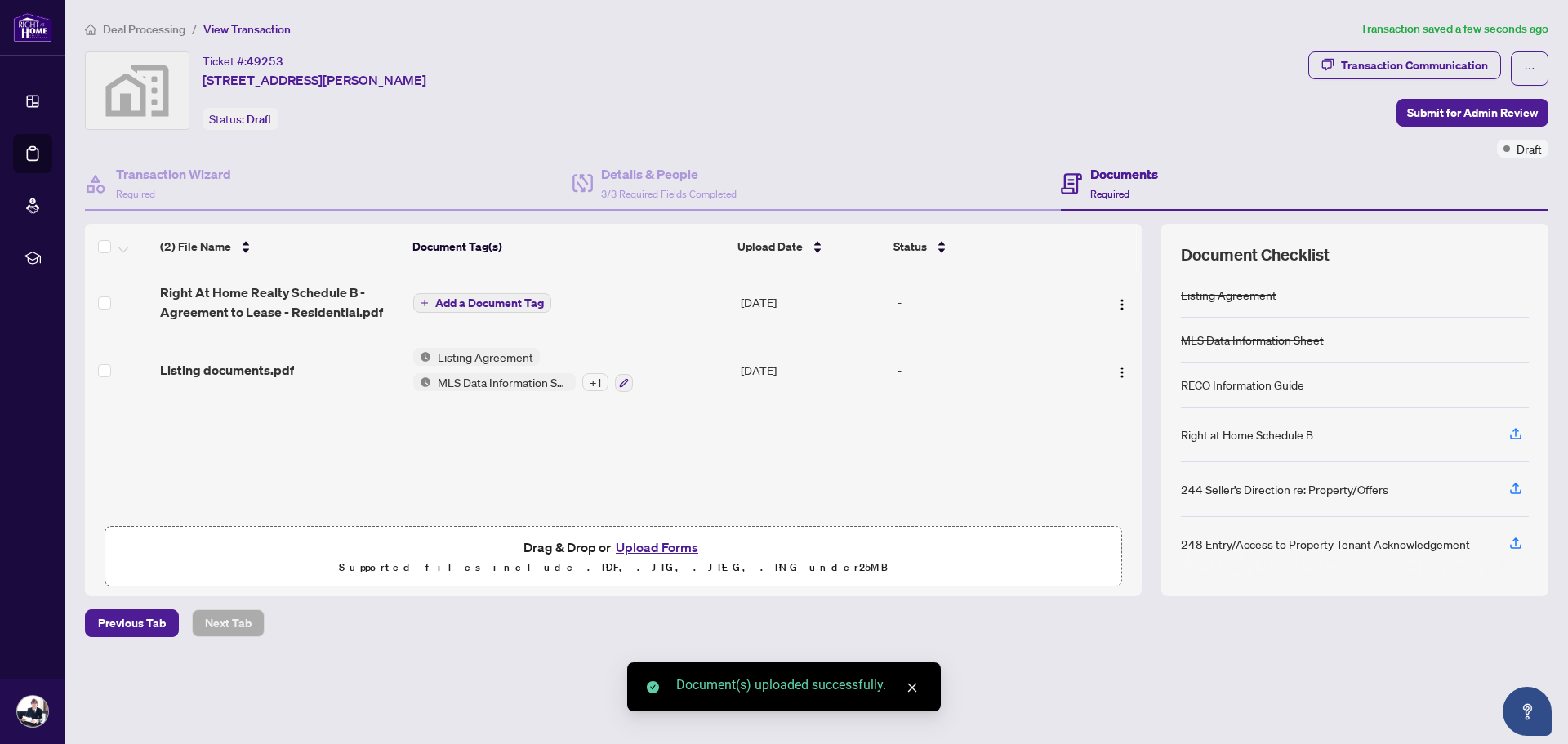
click at [496, 293] on button "Add a Document Tag" at bounding box center [481, 303] width 138 height 19
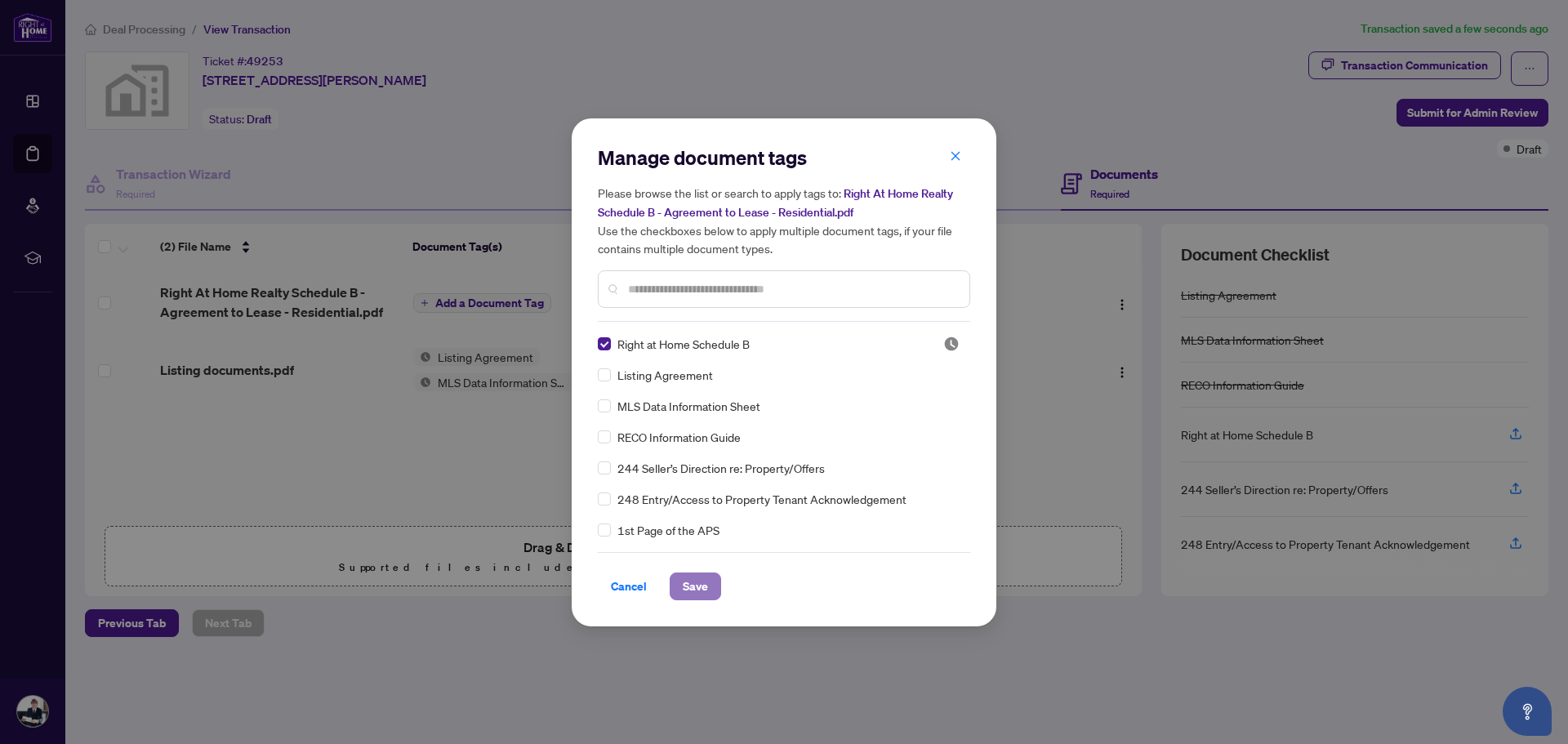
click at [700, 583] on span "Save" at bounding box center [695, 586] width 25 height 26
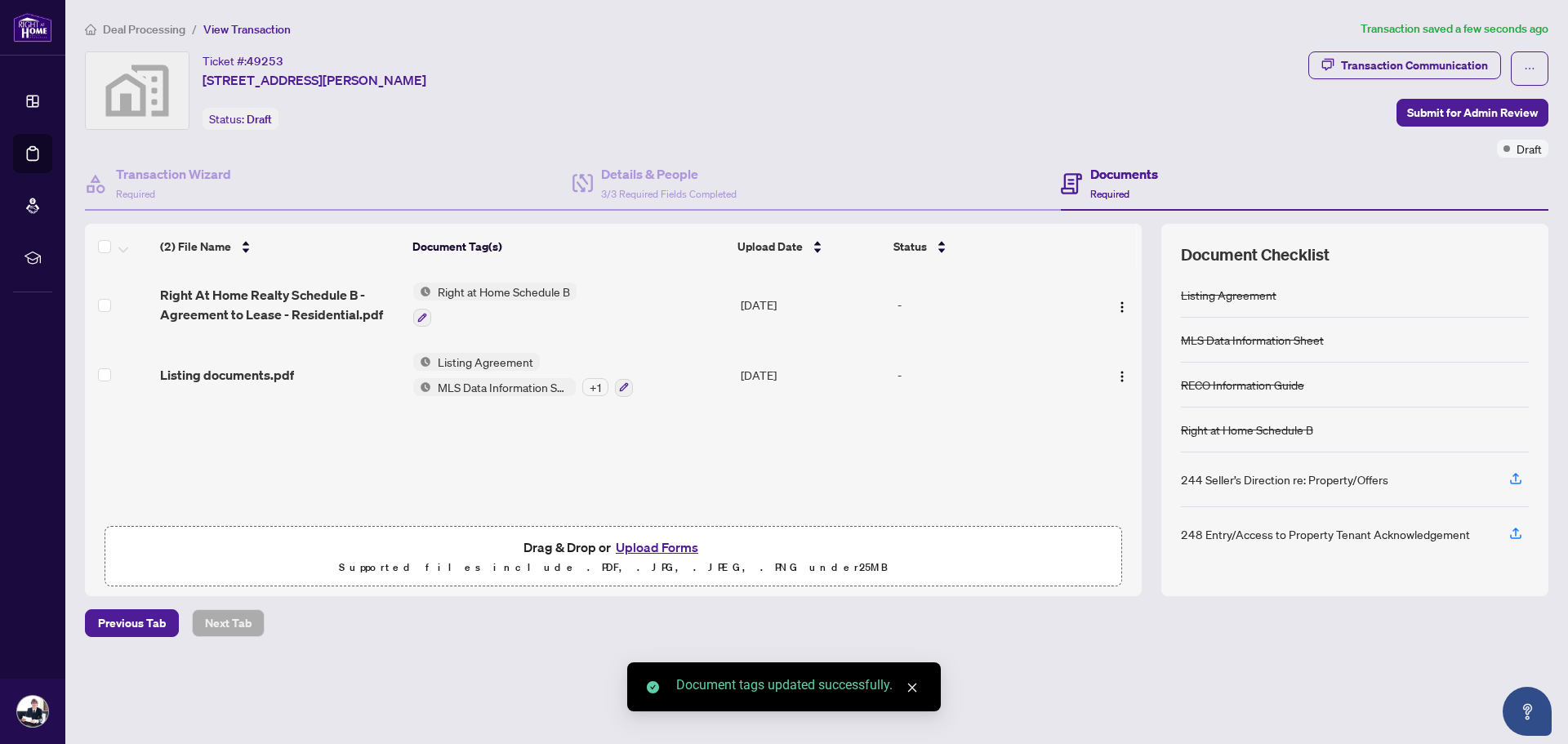
scroll to position [1, 0]
click at [1495, 109] on span "Submit for Admin Review" at bounding box center [1473, 112] width 130 height 26
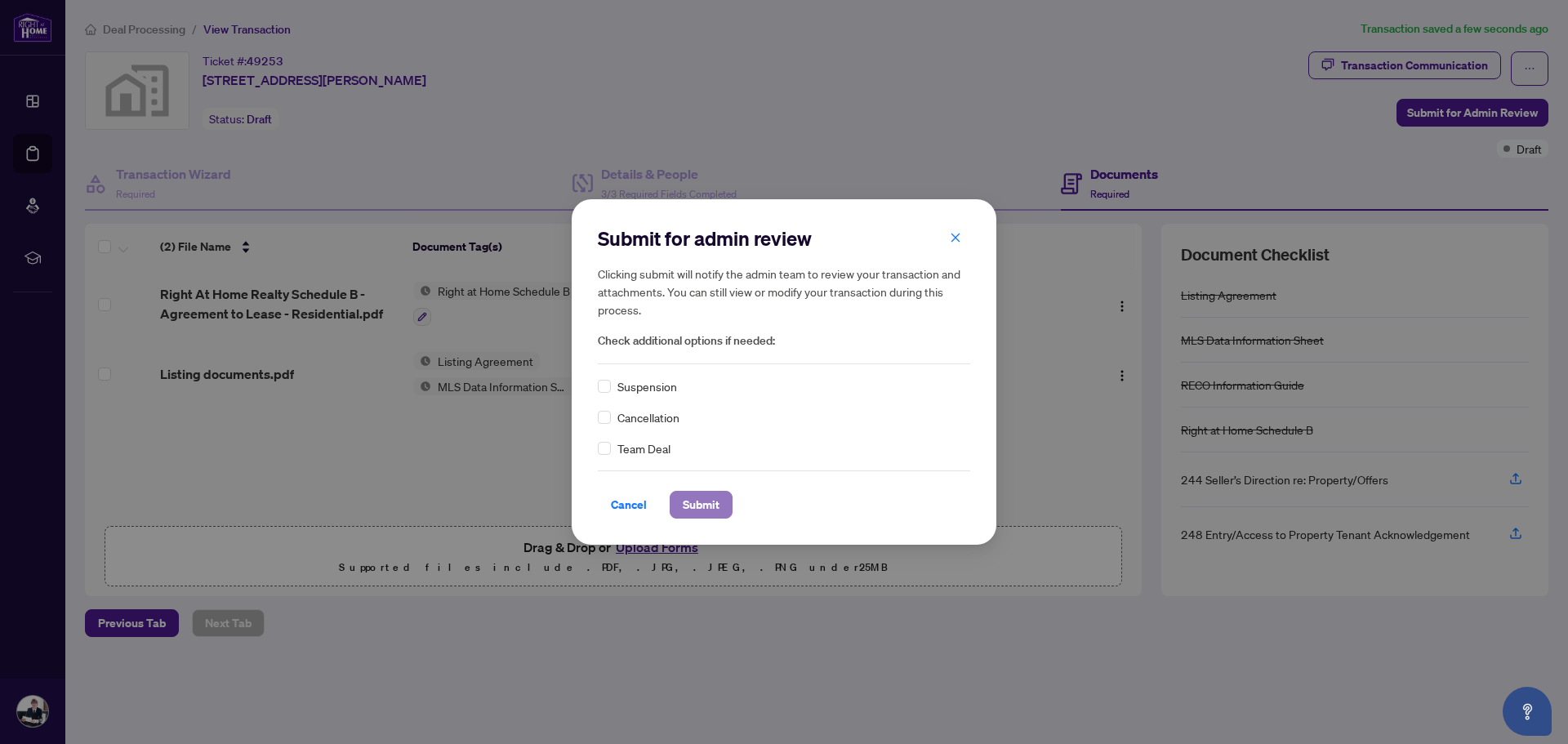
click at [707, 502] on span "Submit" at bounding box center [701, 504] width 37 height 26
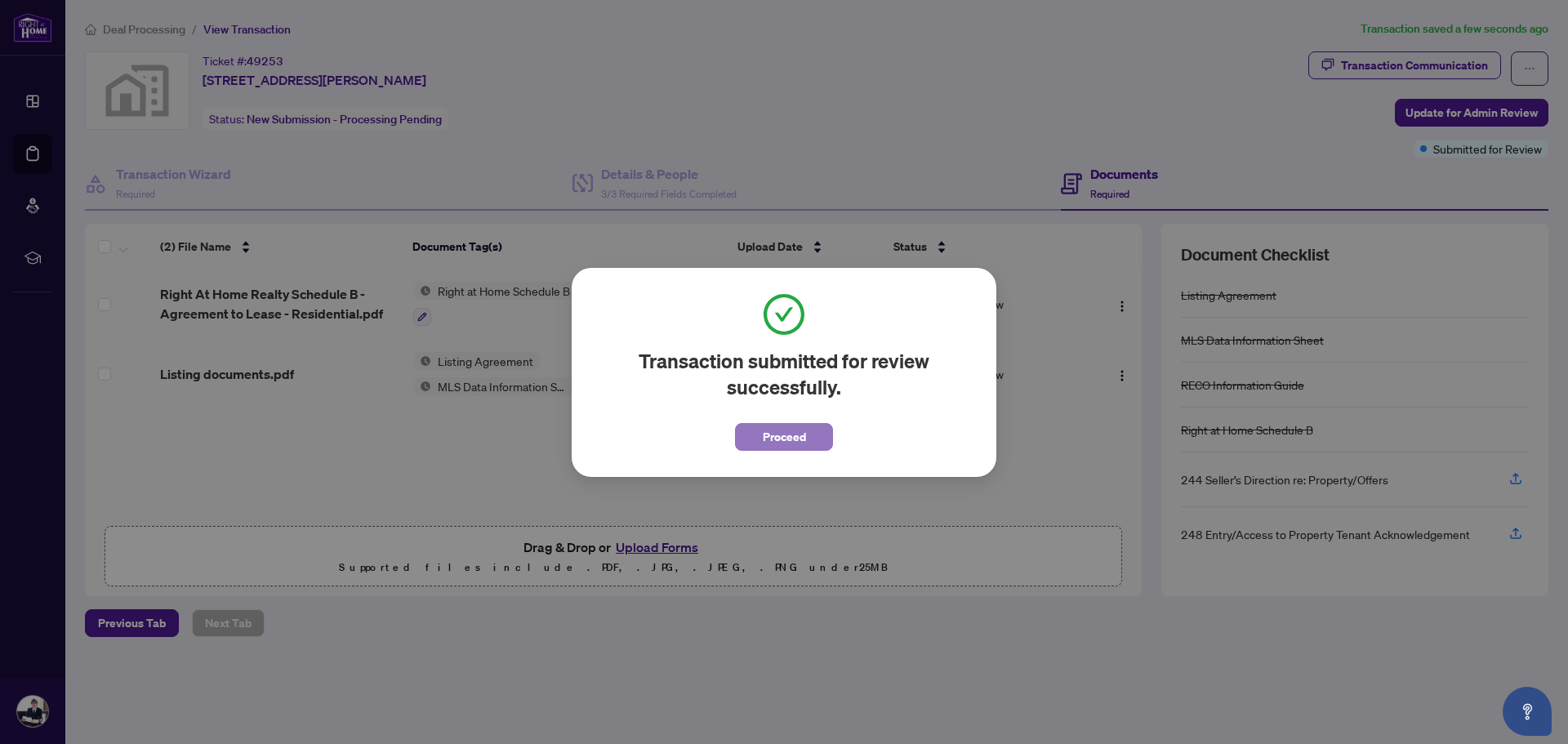
click at [782, 441] on span "Proceed" at bounding box center [785, 436] width 43 height 26
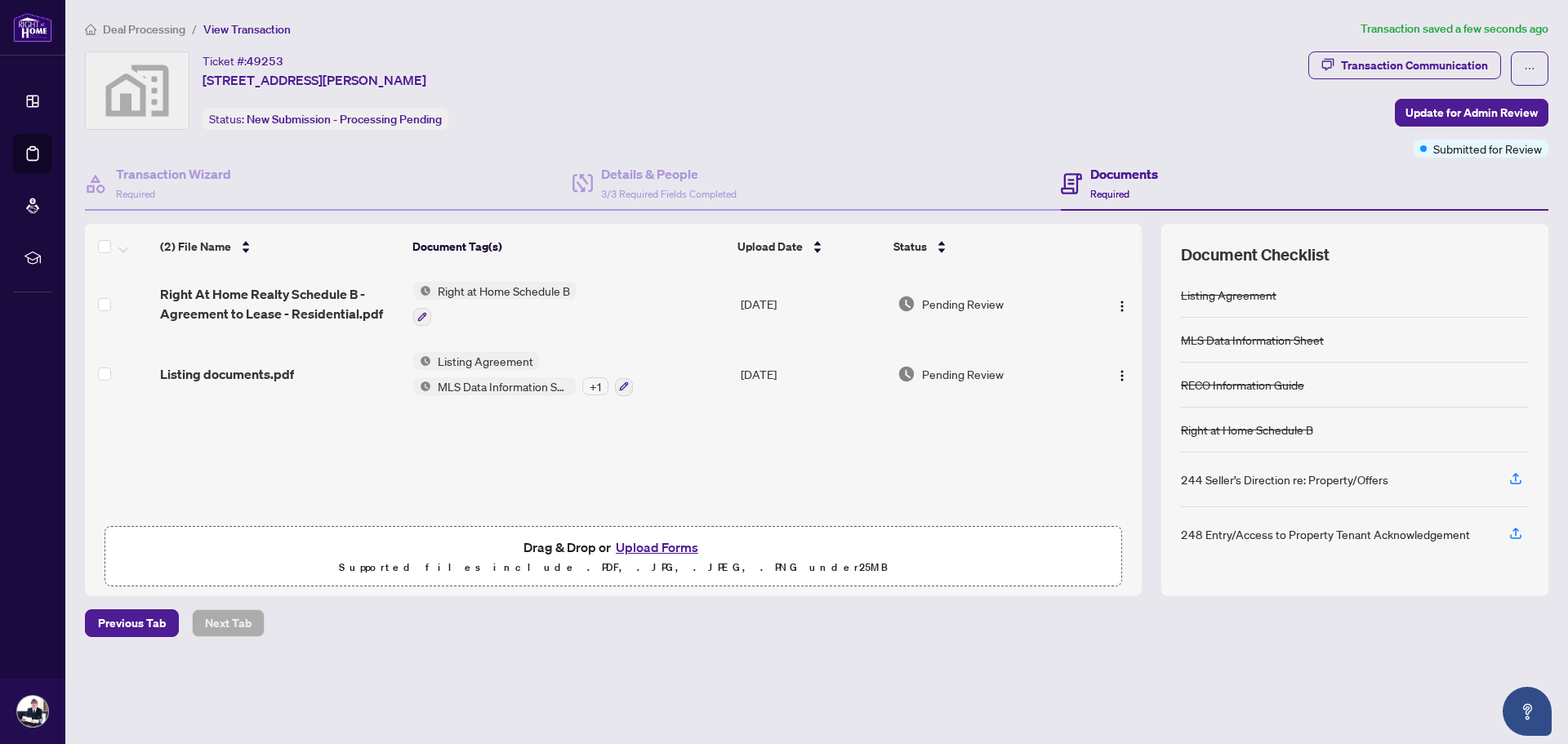
drag, startPoint x: 1112, startPoint y: 129, endPoint x: 1101, endPoint y: 128, distance: 11.0
drag, startPoint x: 1101, startPoint y: 128, endPoint x: 1031, endPoint y: 113, distance: 71.6
drag, startPoint x: 1031, startPoint y: 113, endPoint x: 948, endPoint y: 100, distance: 84.0
drag, startPoint x: 948, startPoint y: 100, endPoint x: 742, endPoint y: 94, distance: 206.1
click at [841, 89] on div "Ticket #: 49253 1508-5 St Joseph St, Toronto, ON, Canada Status: New Submission…" at bounding box center [694, 91] width 1217 height 79
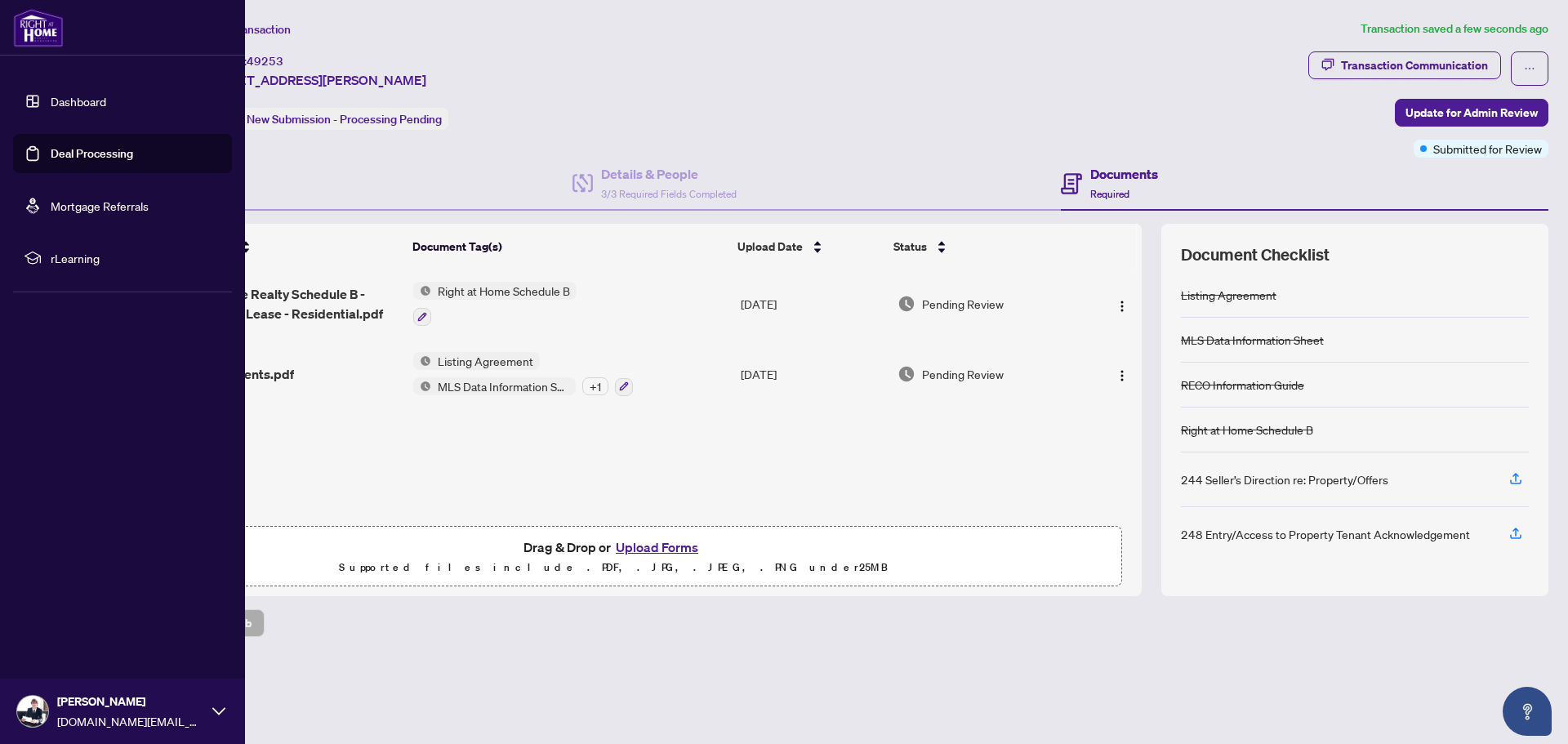
click at [89, 97] on link "Dashboard" at bounding box center [79, 101] width 55 height 15
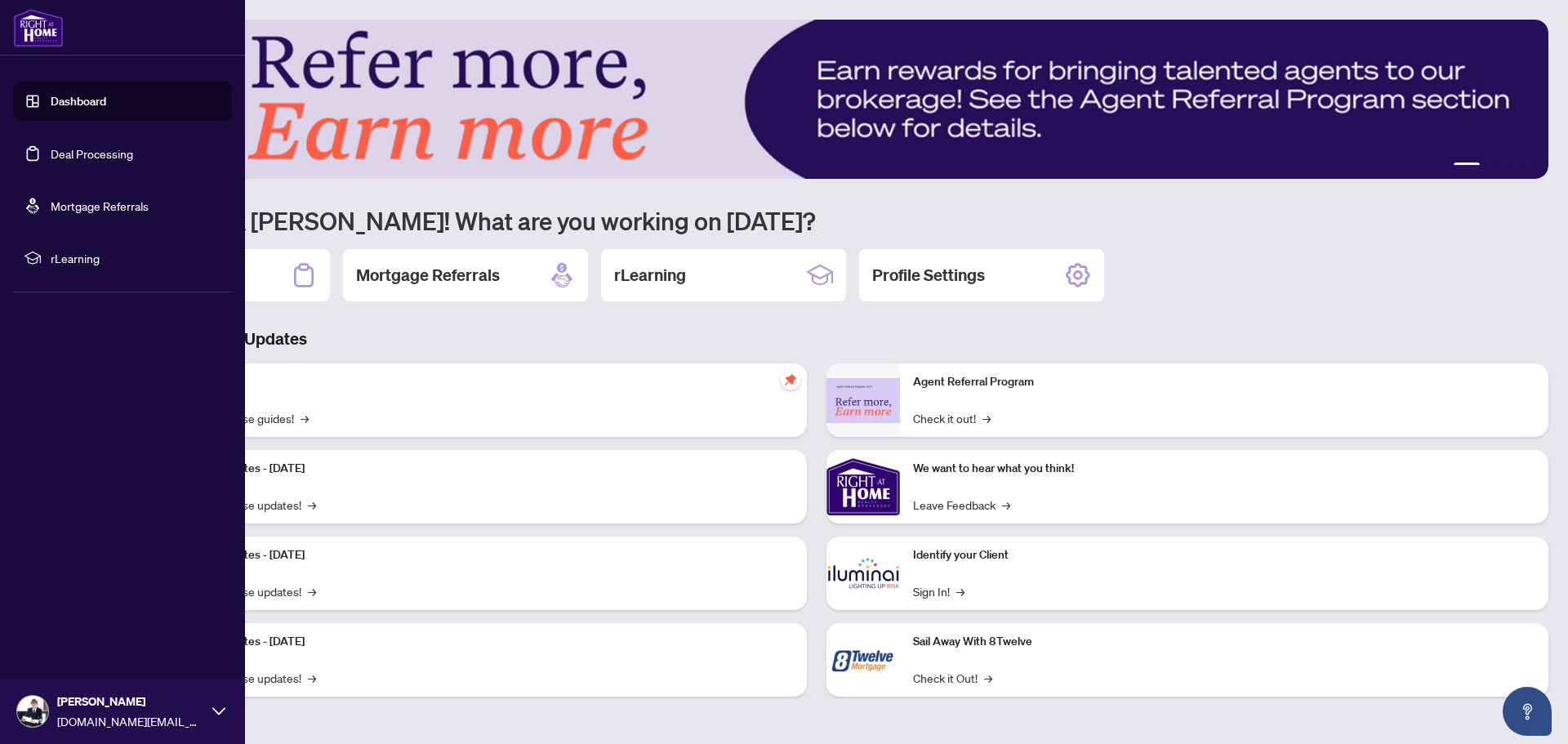
click at [97, 159] on link "Deal Processing" at bounding box center [92, 154] width 83 height 15
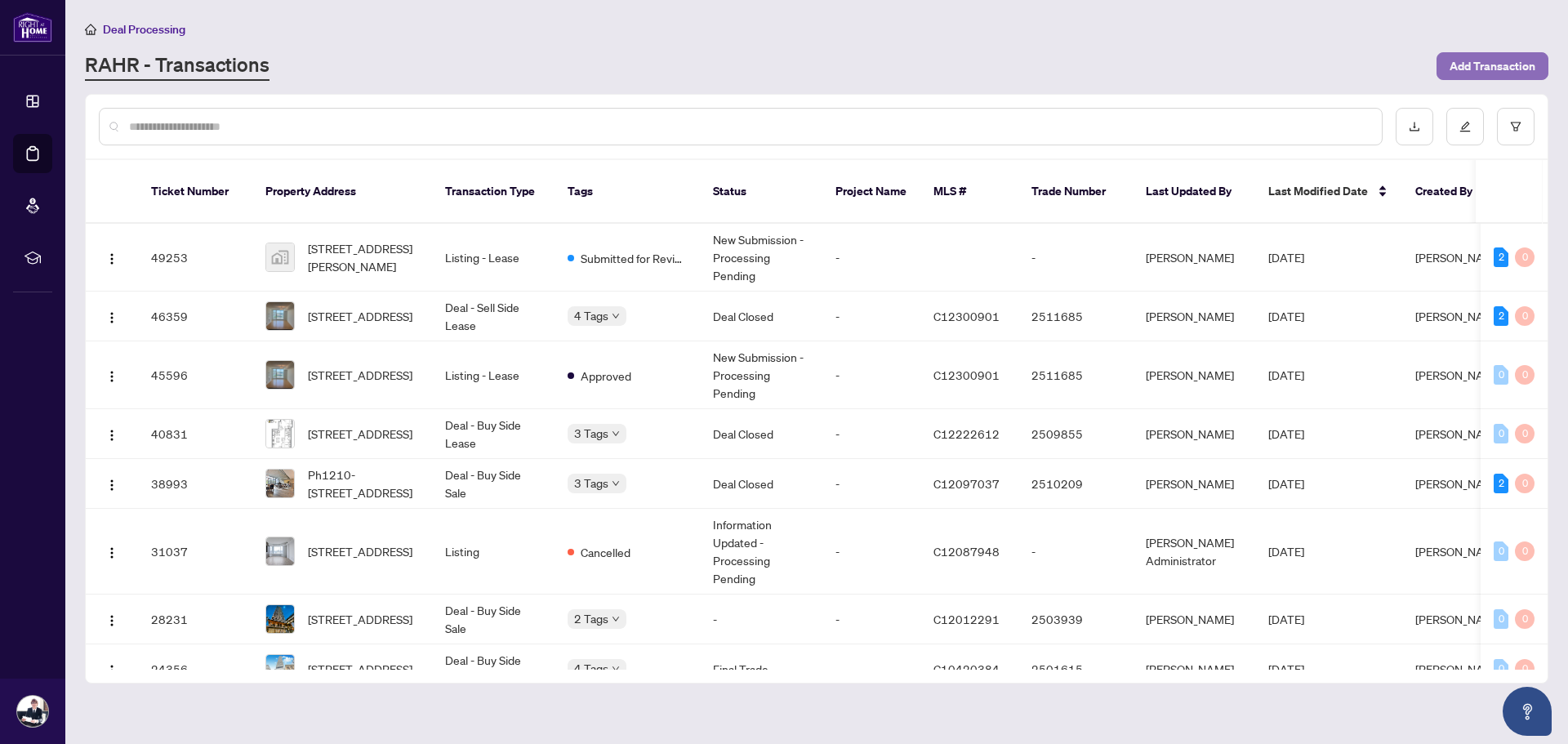
click at [1505, 63] on span "Add Transaction" at bounding box center [1493, 66] width 86 height 26
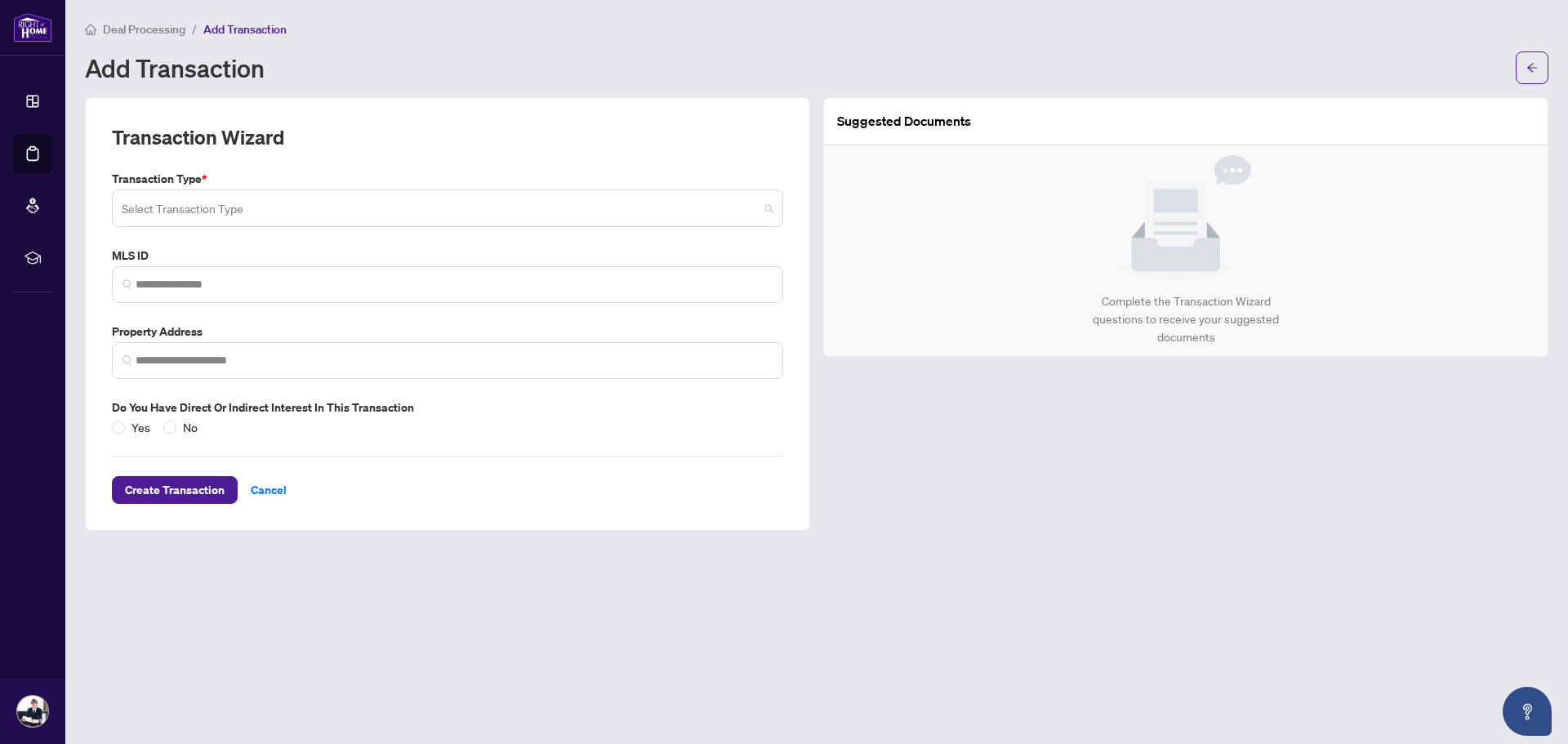
click at [233, 215] on input "search" at bounding box center [440, 211] width 637 height 36
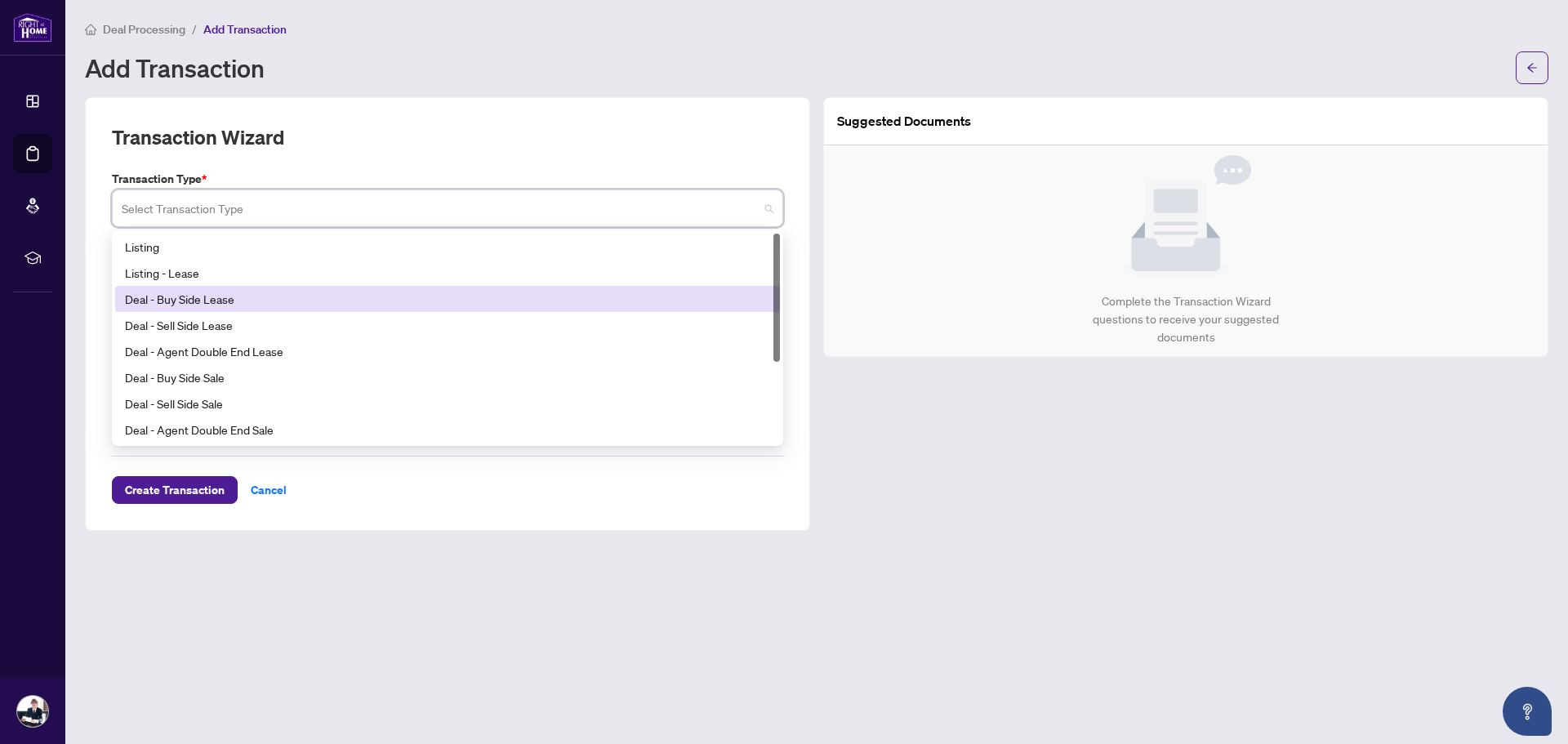
click at [244, 305] on div "Deal - Buy Side Lease" at bounding box center [448, 298] width 645 height 18
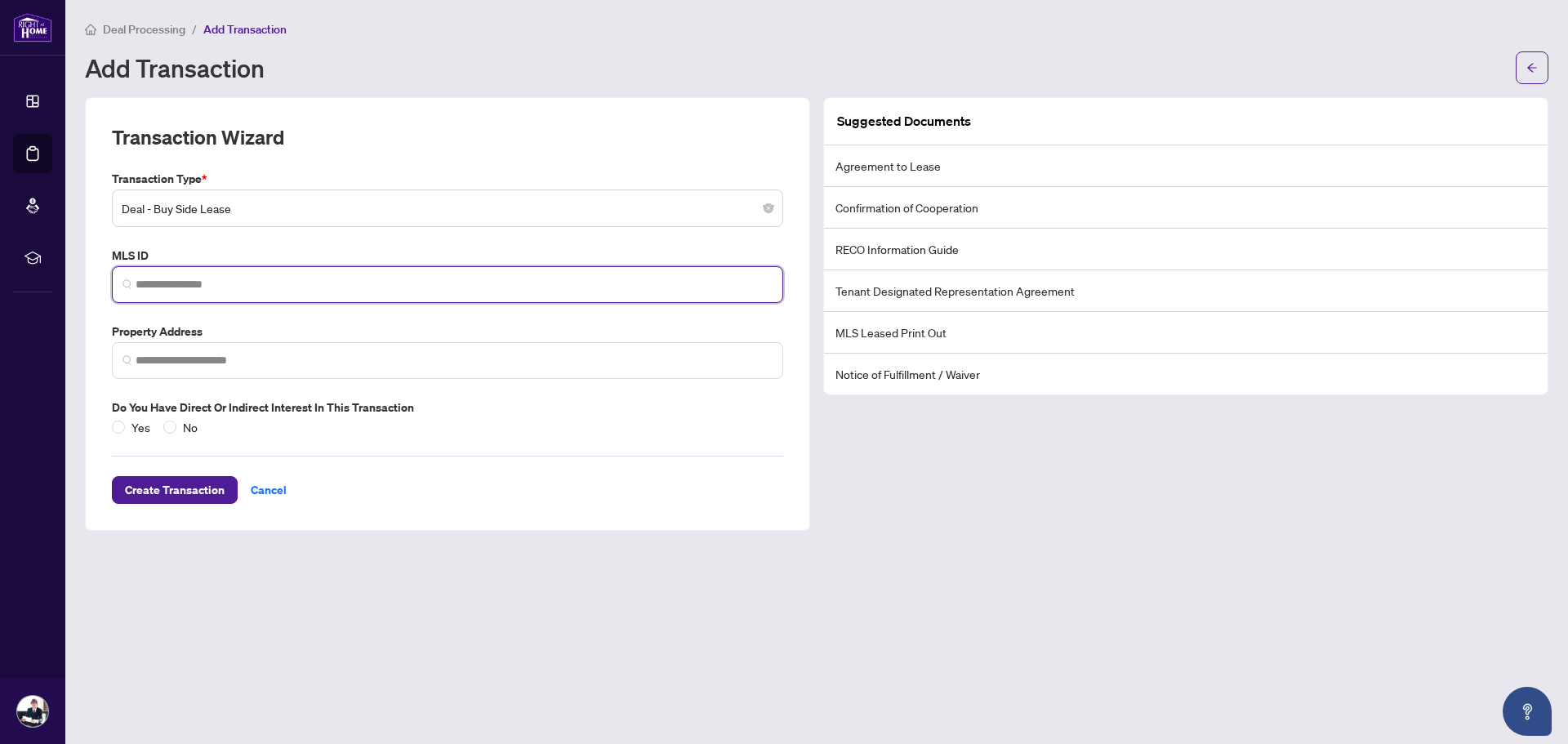
click at [278, 292] on input "search" at bounding box center [454, 284] width 637 height 18
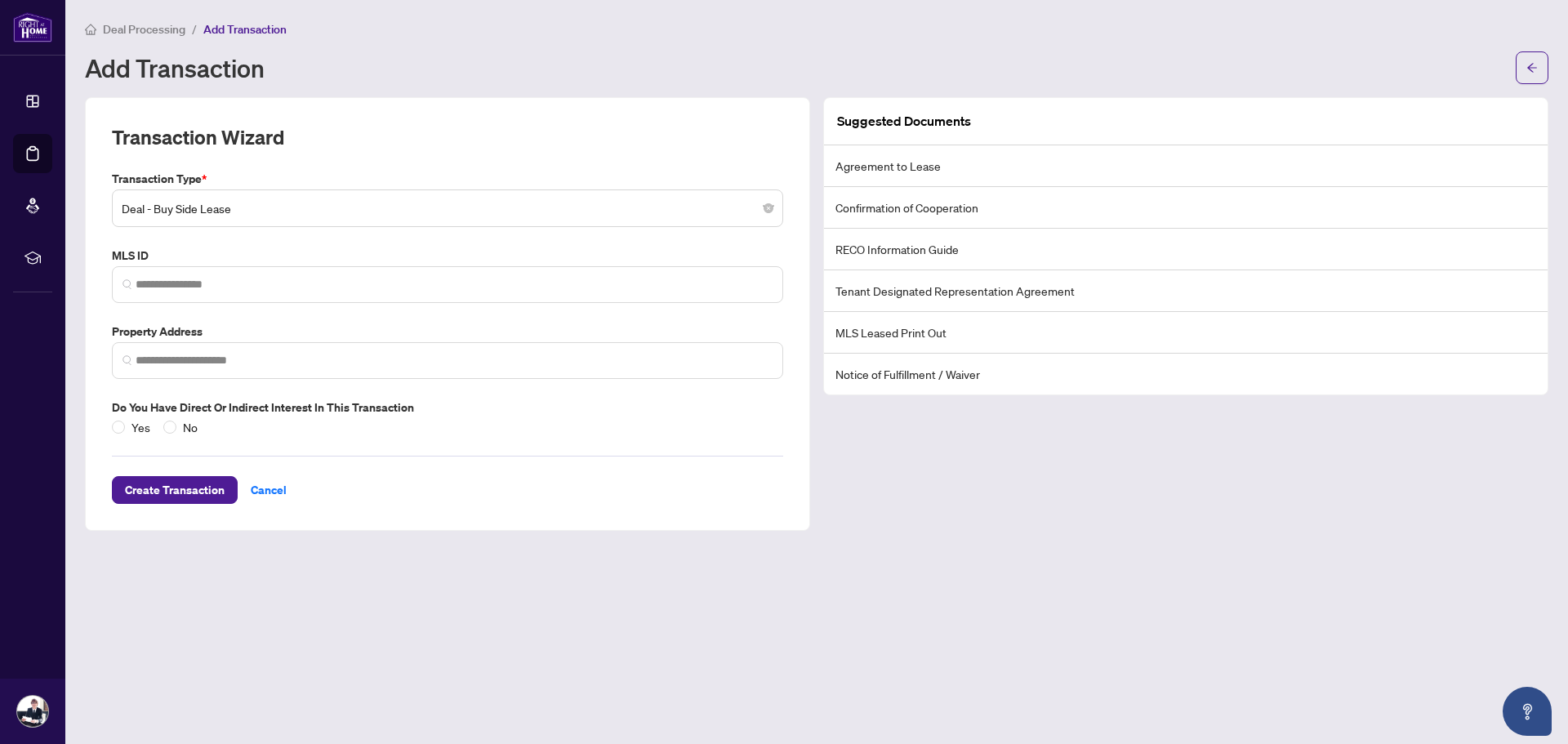
drag, startPoint x: 1237, startPoint y: 145, endPoint x: 1214, endPoint y: 135, distance: 25.1
drag, startPoint x: 1214, startPoint y: 135, endPoint x: 1156, endPoint y: 125, distance: 58.9
drag, startPoint x: 1155, startPoint y: 125, endPoint x: 1105, endPoint y: 116, distance: 50.8
click at [1105, 116] on div "Suggested Documents" at bounding box center [1186, 121] width 724 height 48
drag, startPoint x: 1036, startPoint y: 100, endPoint x: 1010, endPoint y: 97, distance: 26.2
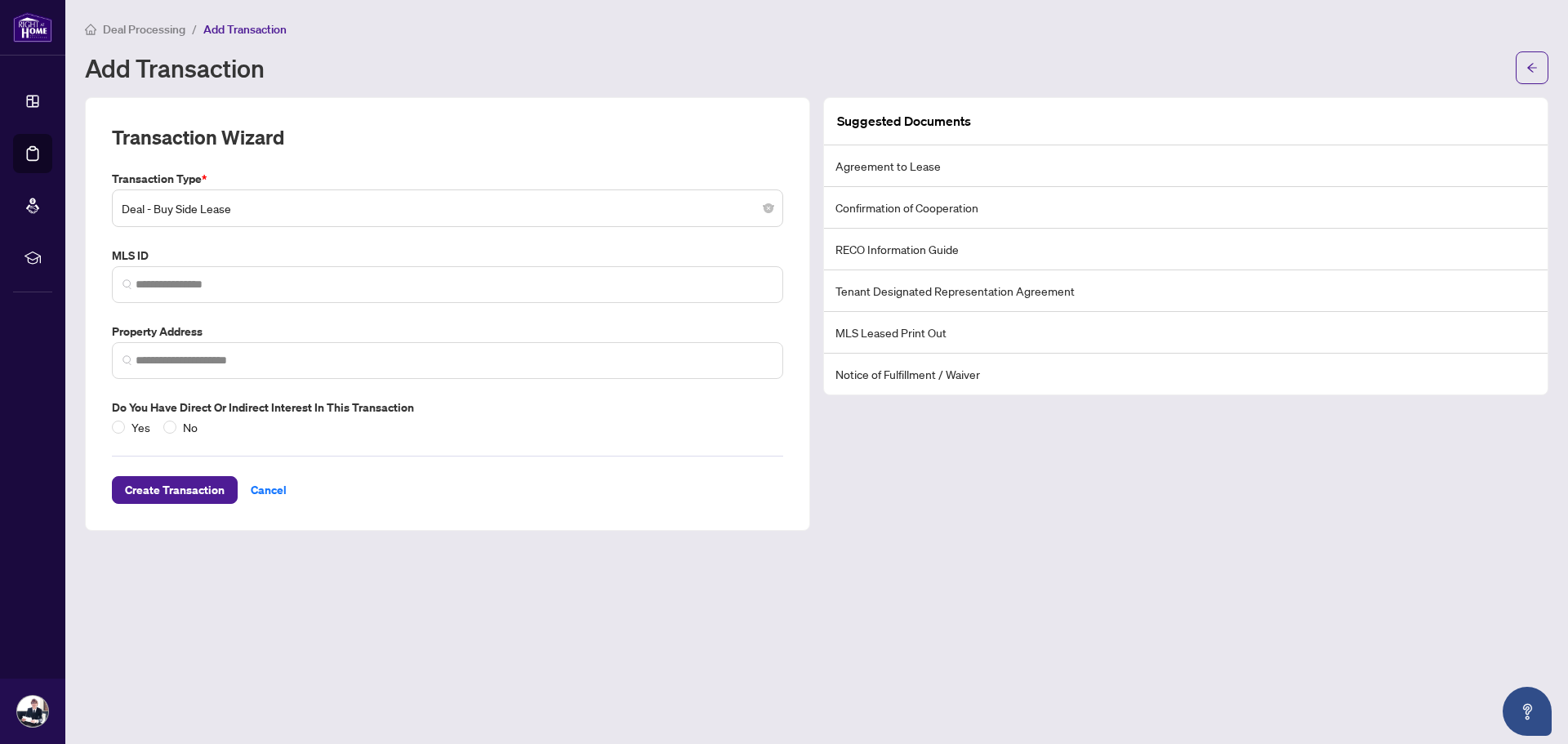
drag, startPoint x: 1010, startPoint y: 97, endPoint x: 936, endPoint y: 98, distance: 74.0
click at [953, 94] on main "Deal Processing / Add Transaction Add Transaction Transaction Wizard Transactio…" at bounding box center [817, 372] width 1503 height 744
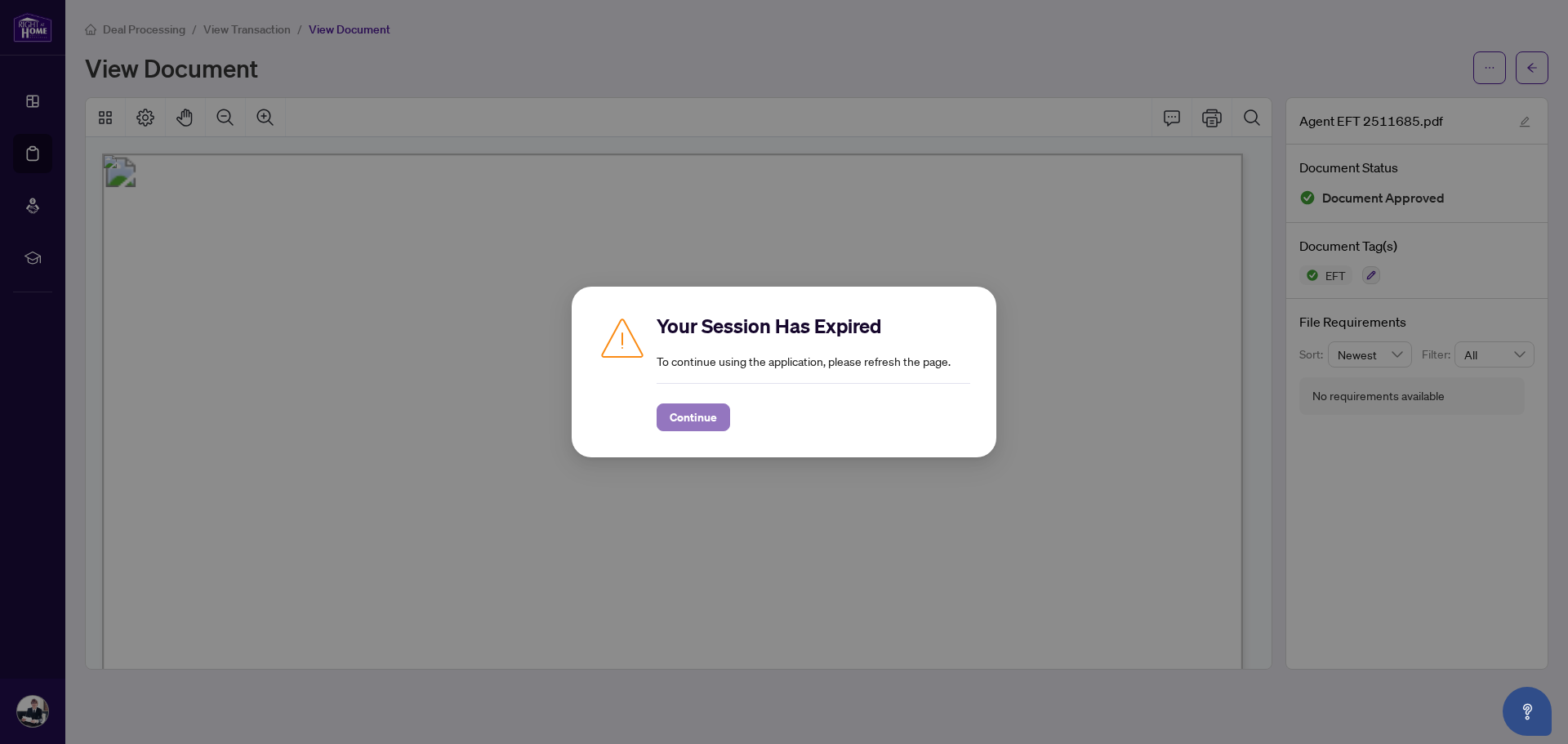
click at [675, 417] on span "Continue" at bounding box center [693, 417] width 48 height 26
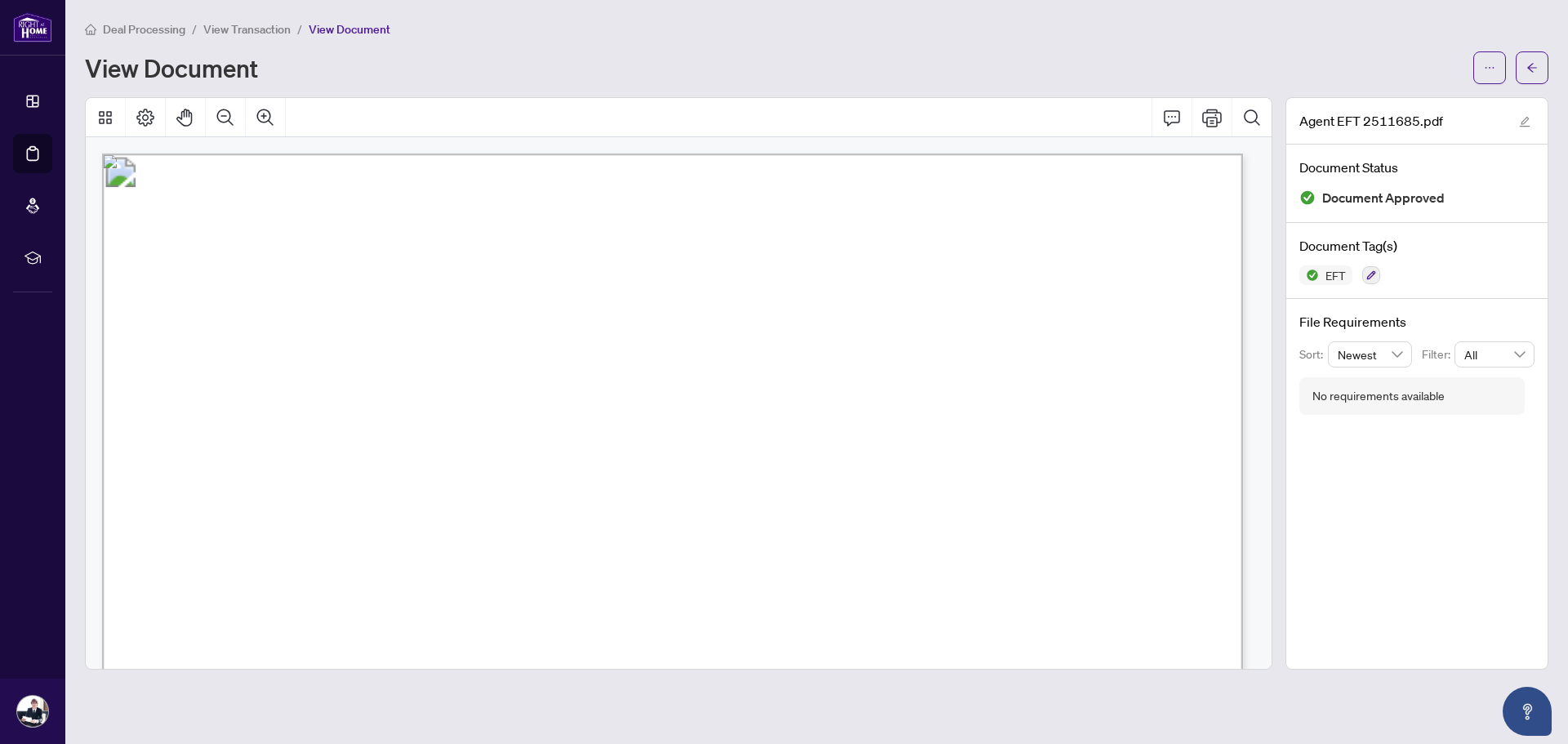
click at [1344, 53] on div "View Document" at bounding box center [817, 68] width 1464 height 33
drag, startPoint x: 1339, startPoint y: 55, endPoint x: 1220, endPoint y: 28, distance: 122.0
drag, startPoint x: 1215, startPoint y: 28, endPoint x: 1149, endPoint y: 25, distance: 66.1
click at [1103, 25] on div "Deal Processing / View Transaction / View Document" at bounding box center [817, 28] width 1464 height 18
drag, startPoint x: 1036, startPoint y: 27, endPoint x: 992, endPoint y: 26, distance: 44.0
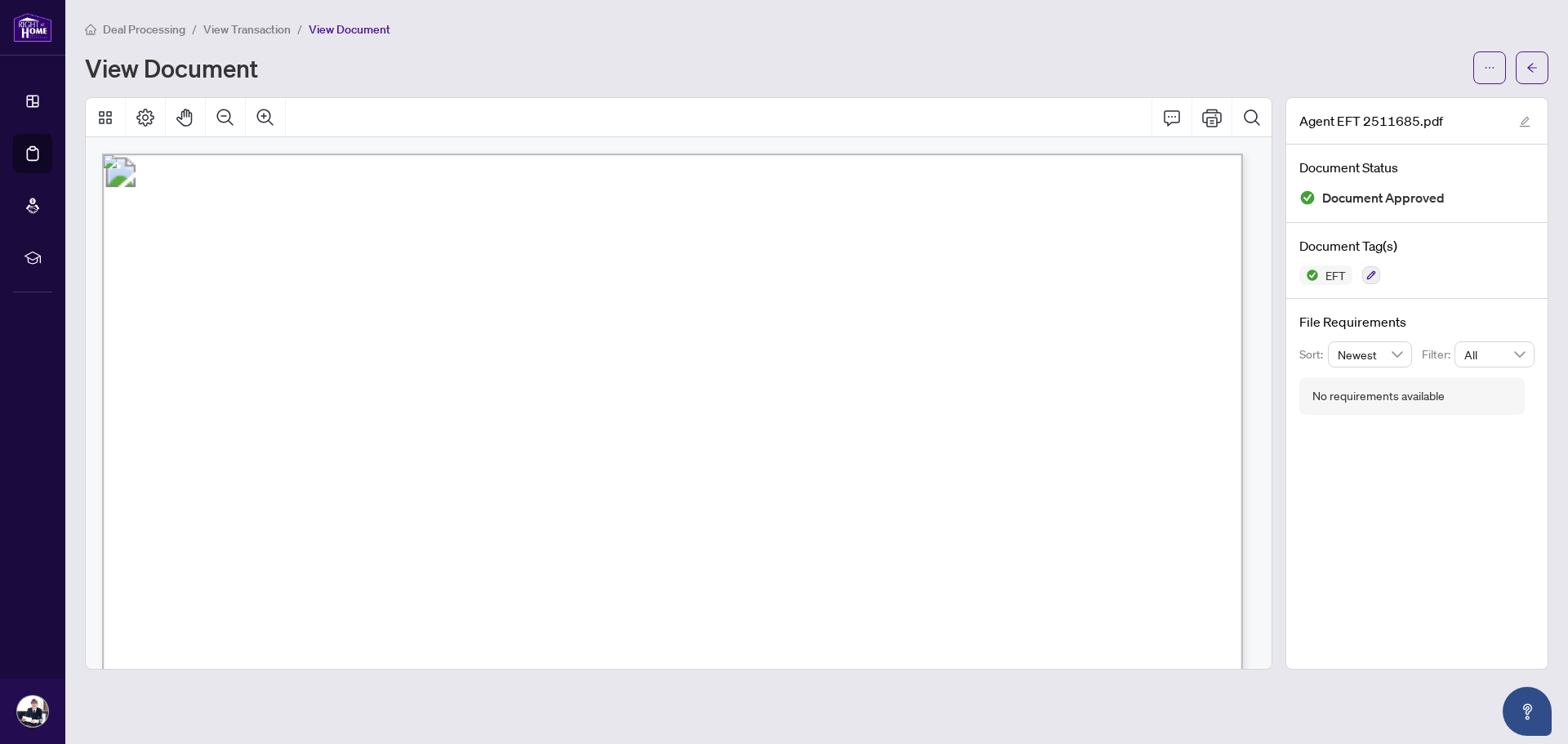
drag, startPoint x: 992, startPoint y: 26, endPoint x: 899, endPoint y: 25, distance: 93.0
click at [909, 23] on div "Deal Processing / View Transaction / View Document" at bounding box center [817, 28] width 1464 height 18
drag, startPoint x: 1157, startPoint y: 33, endPoint x: 1112, endPoint y: 31, distance: 45.0
drag, startPoint x: 1112, startPoint y: 31, endPoint x: 1092, endPoint y: 29, distance: 20.1
click at [1092, 29] on div "Deal Processing / View Transaction / View Document" at bounding box center [817, 28] width 1464 height 18
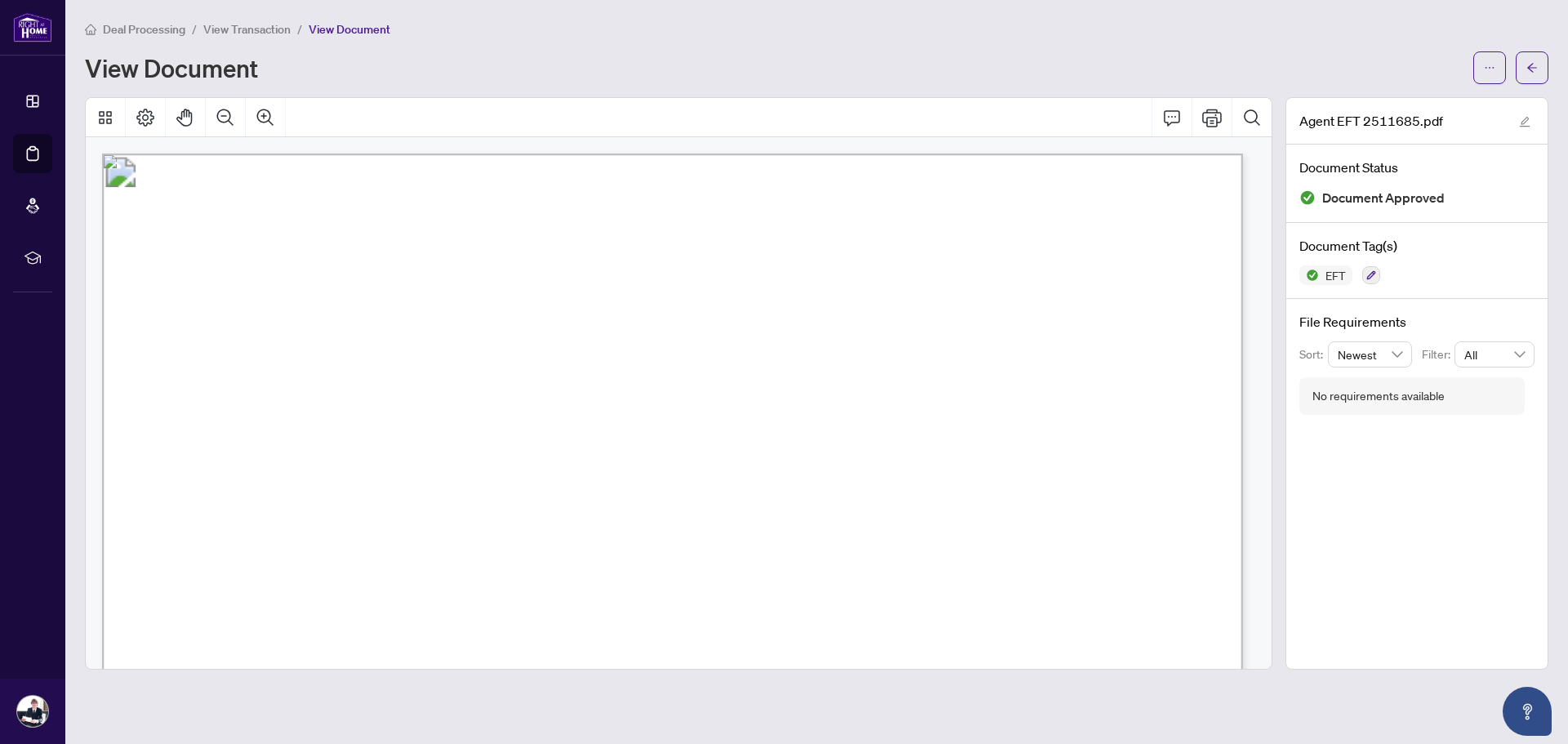
drag, startPoint x: 1029, startPoint y: 23, endPoint x: 987, endPoint y: 20, distance: 42.1
drag, startPoint x: 987, startPoint y: 20, endPoint x: 934, endPoint y: 14, distance: 53.3
click at [934, 14] on main "Deal Processing / View Transaction / View Document View Document Agent EFT 2511…" at bounding box center [817, 372] width 1503 height 744
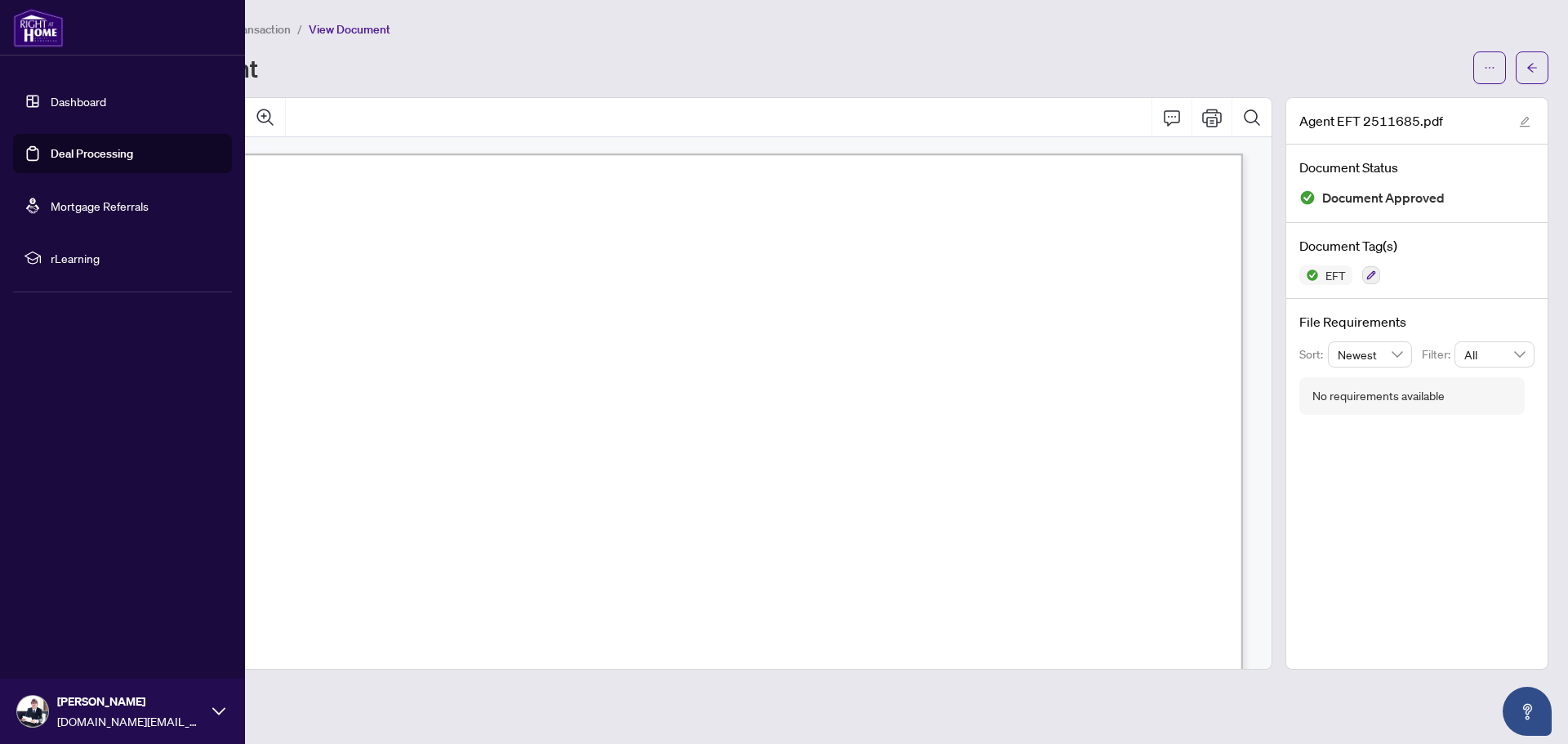
click at [27, 19] on img at bounding box center [38, 28] width 51 height 39
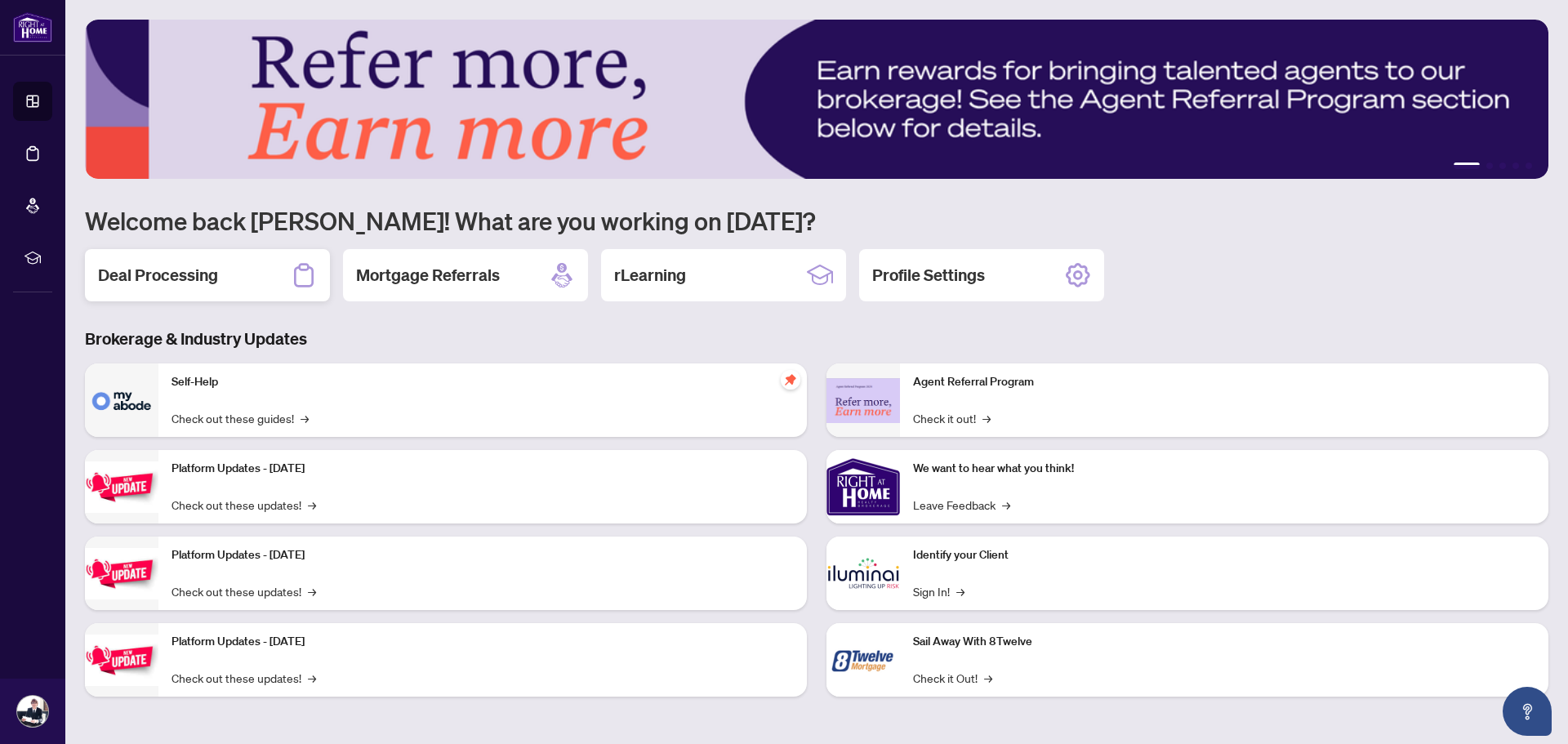
click at [218, 270] on div "Deal Processing" at bounding box center [207, 275] width 245 height 53
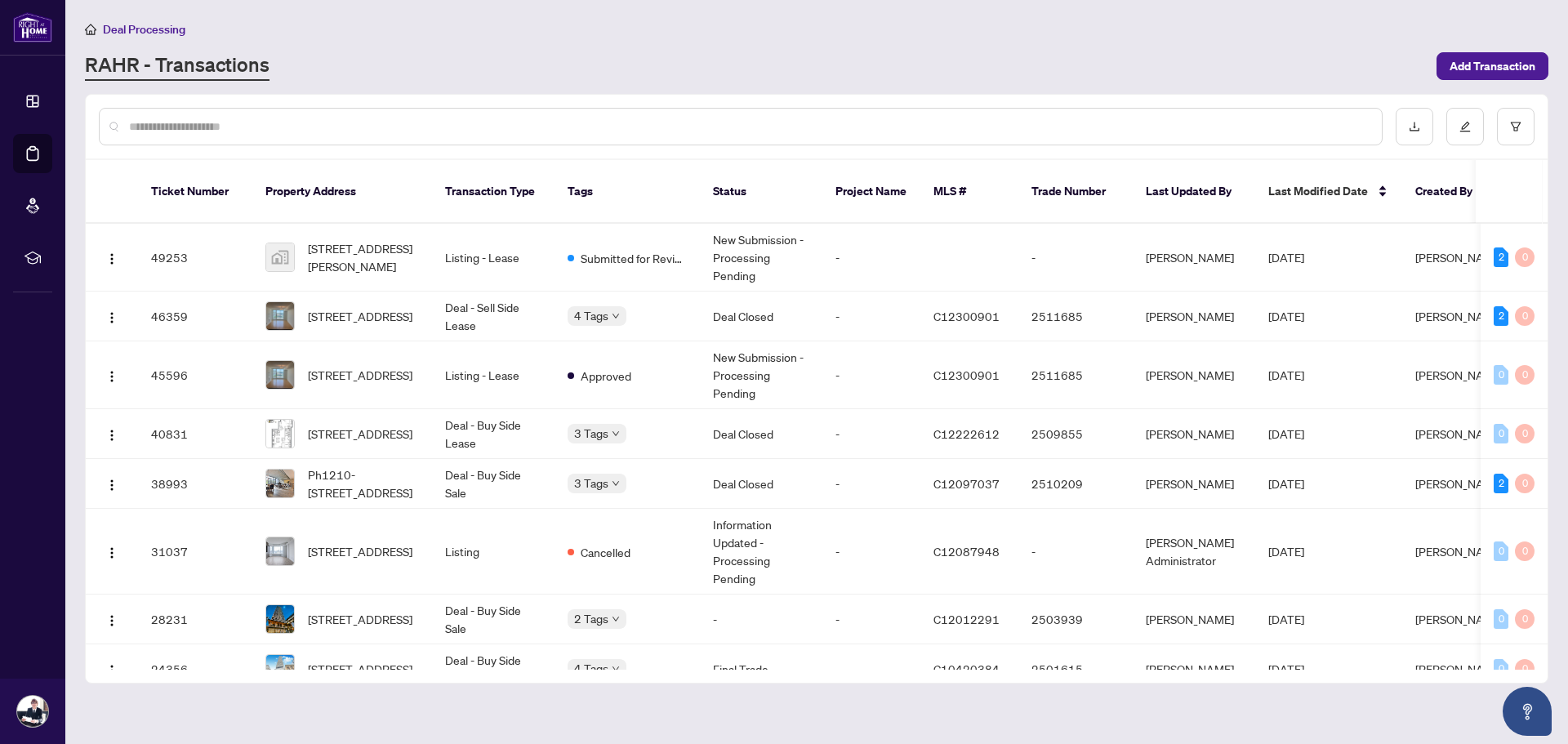
click at [134, 26] on span "Deal Processing" at bounding box center [144, 29] width 83 height 15
drag, startPoint x: 1073, startPoint y: 79, endPoint x: 1042, endPoint y: 79, distance: 31.0
drag, startPoint x: 1042, startPoint y: 79, endPoint x: 1009, endPoint y: 75, distance: 33.2
drag, startPoint x: 1009, startPoint y: 75, endPoint x: 923, endPoint y: 69, distance: 86.2
drag, startPoint x: 923, startPoint y: 69, endPoint x: 853, endPoint y: 69, distance: 70.0
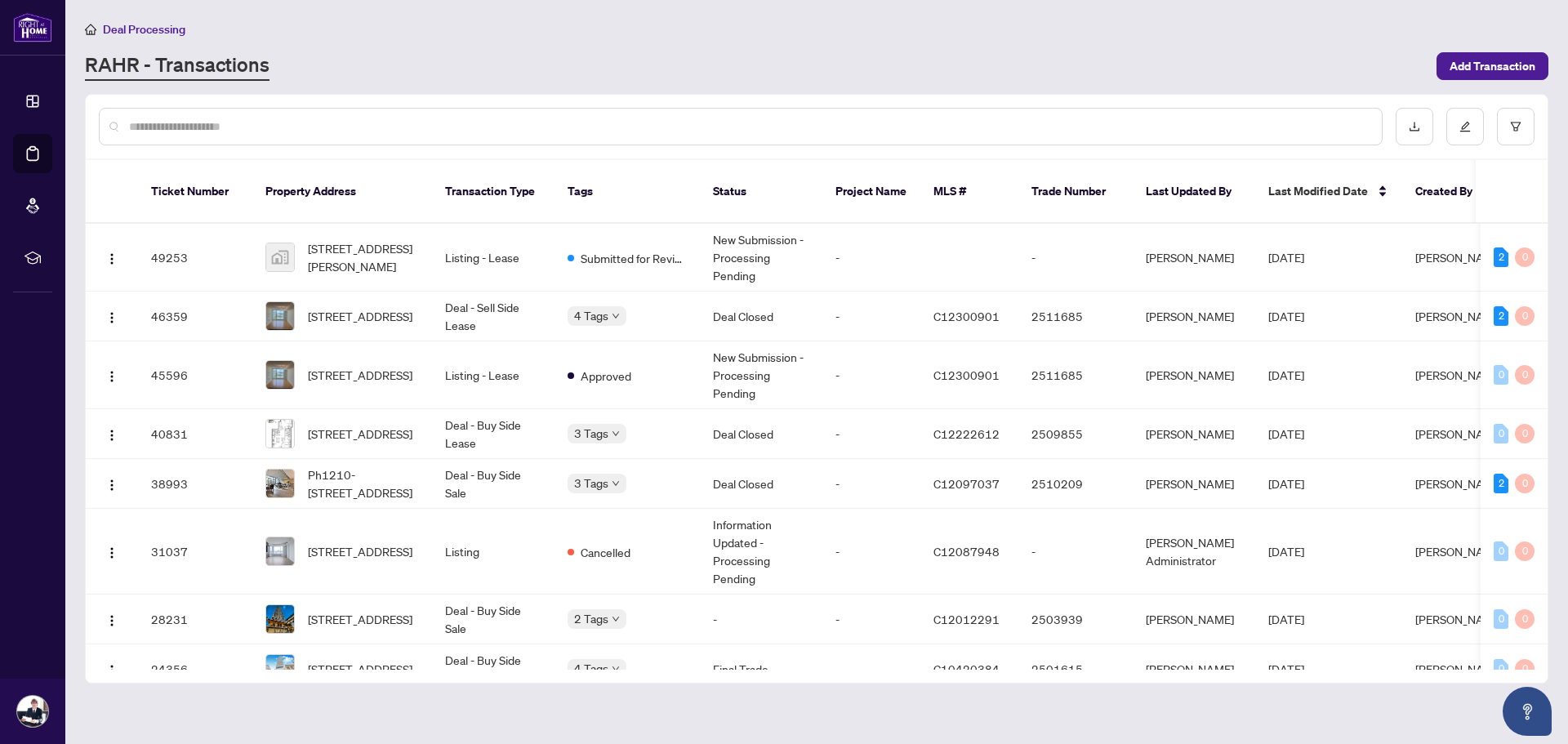
drag, startPoint x: 853, startPoint y: 69, endPoint x: 817, endPoint y: 69, distance: 36.0
click at [817, 69] on div "RAHR - Transactions" at bounding box center [756, 66] width 1342 height 29
